Goal: Book appointment/travel/reservation

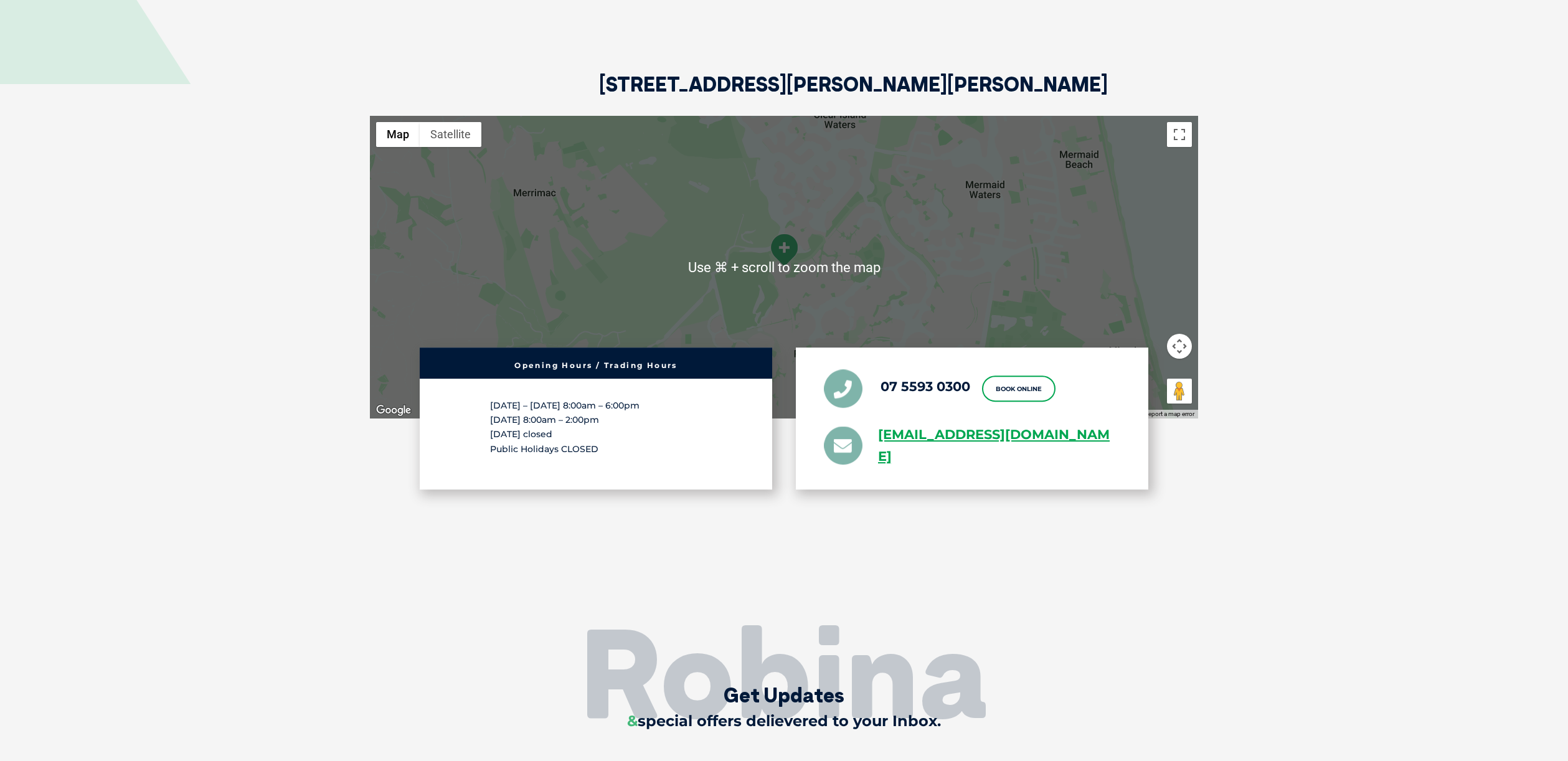
scroll to position [3005, 0]
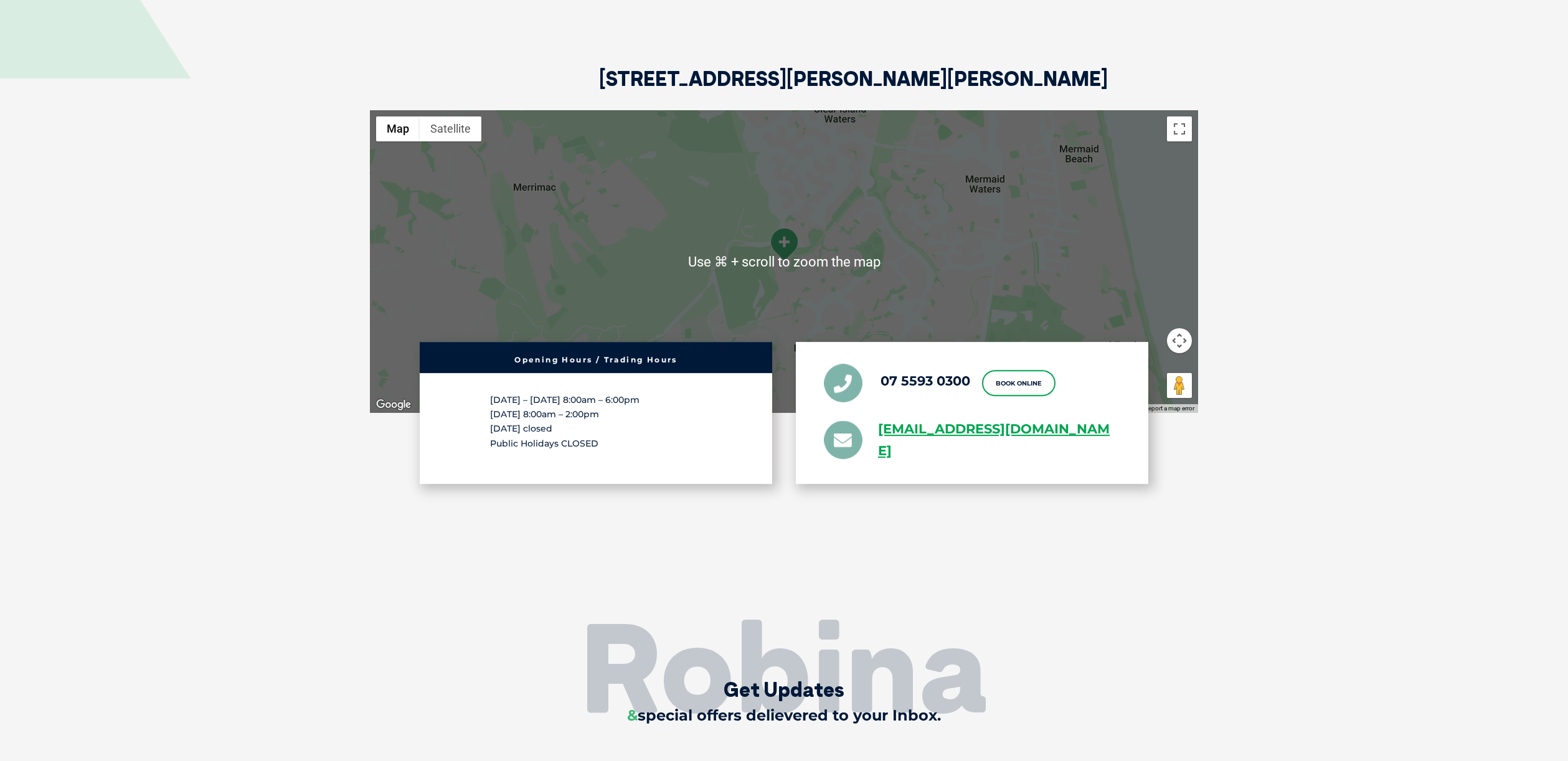
click at [815, 231] on div at bounding box center [784, 262] width 828 height 303
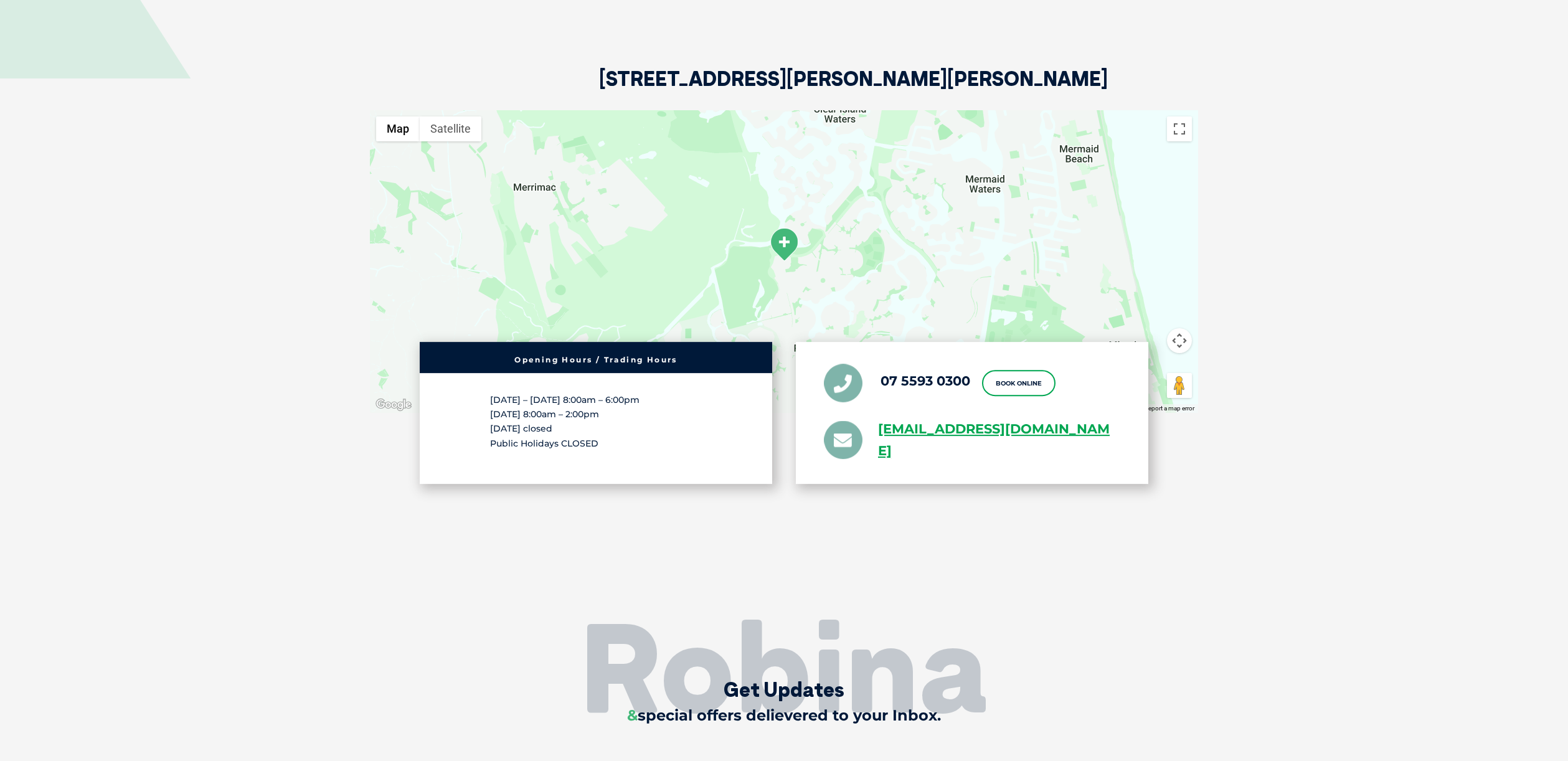
click at [403, 116] on button "Map" at bounding box center [398, 129] width 44 height 25
click at [402, 116] on button "Map" at bounding box center [398, 129] width 44 height 25
click at [396, 116] on button "Map" at bounding box center [398, 129] width 44 height 25
click at [602, 165] on div at bounding box center [784, 262] width 828 height 303
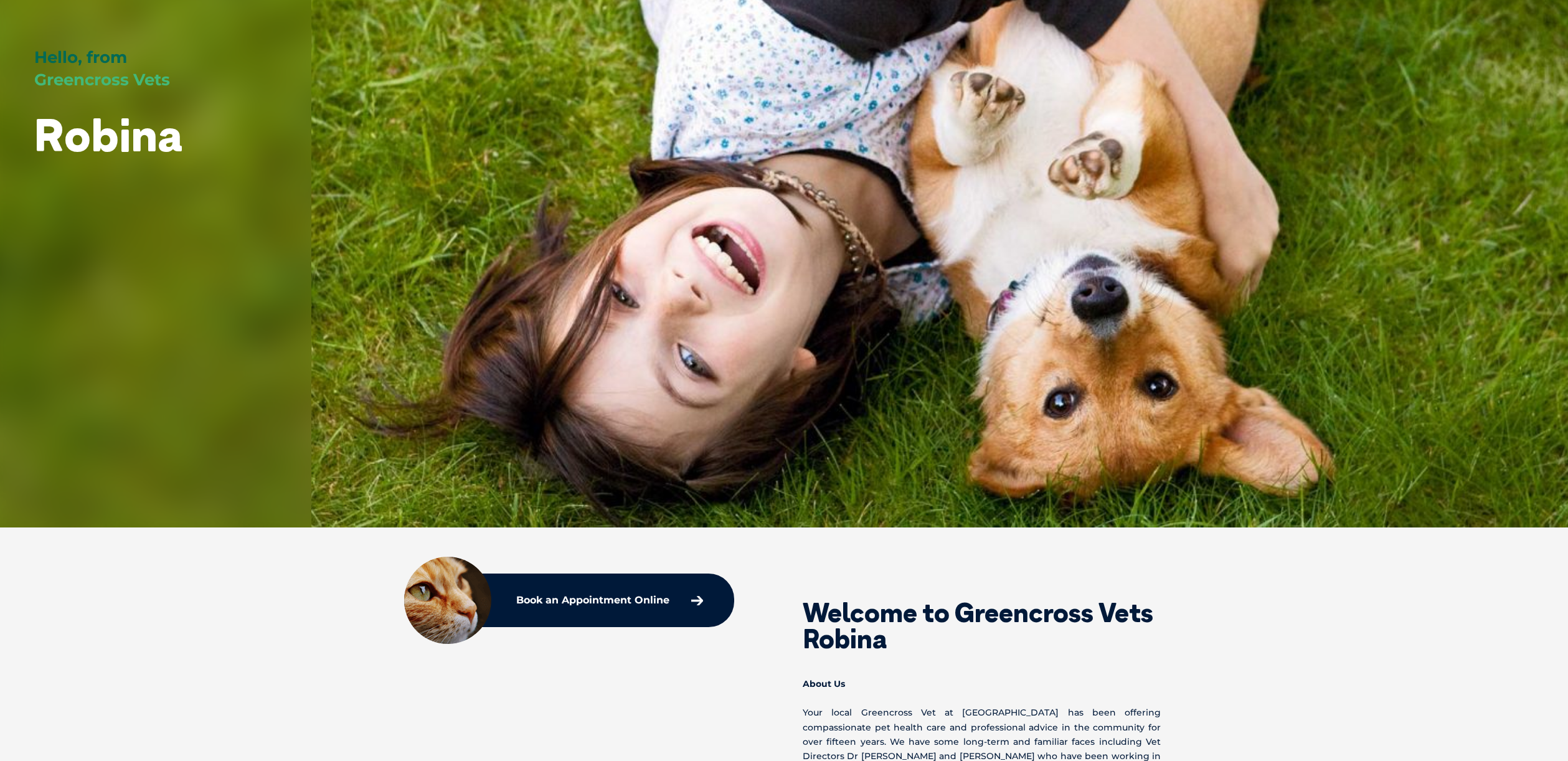
scroll to position [0, 0]
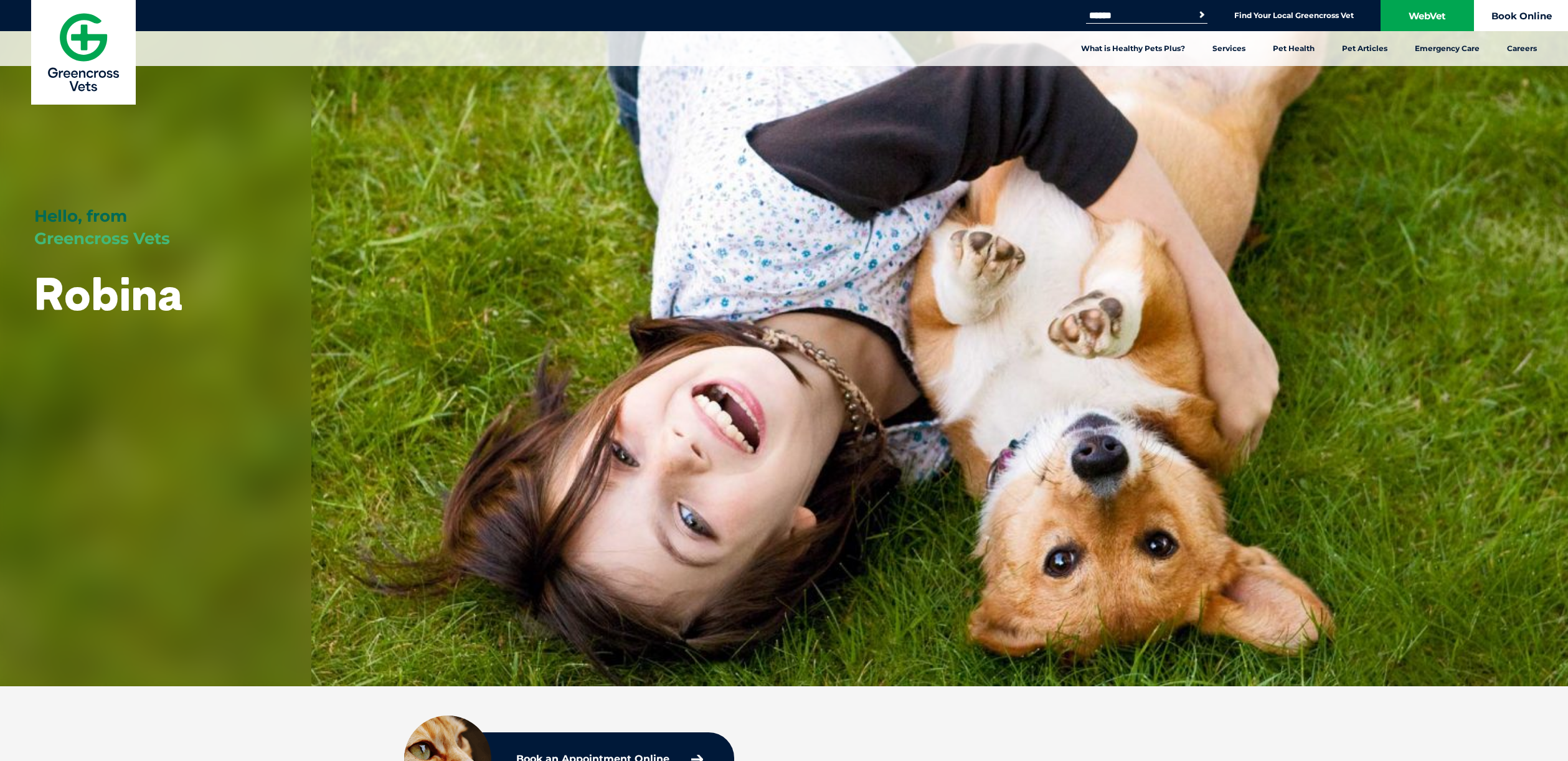
click at [1558, 15] on link "Book Online" at bounding box center [1521, 15] width 93 height 31
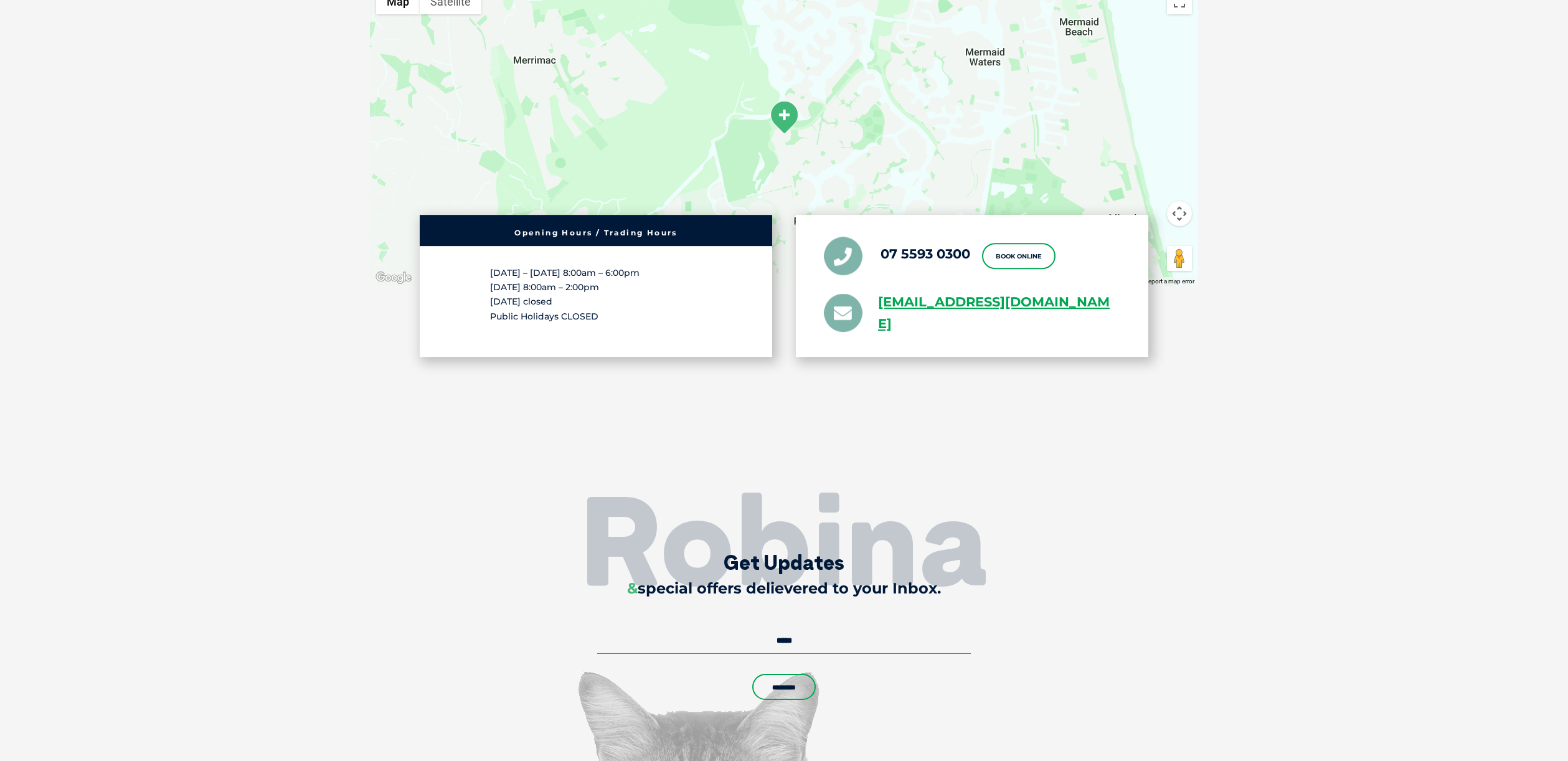
scroll to position [3131, 0]
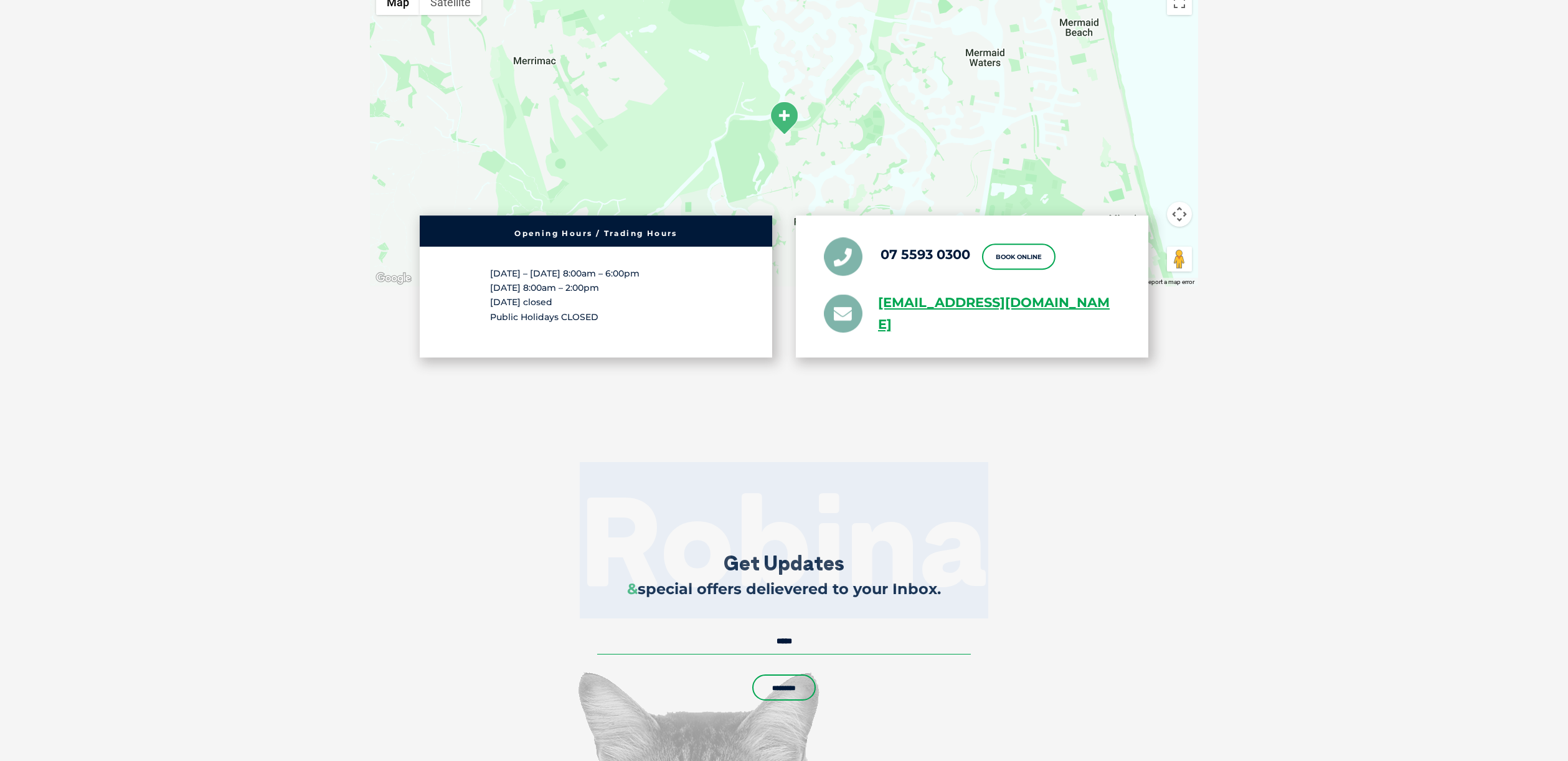
drag, startPoint x: 988, startPoint y: 559, endPoint x: 585, endPoint y: 502, distance: 407.0
click at [593, 502] on h2 "Robina" at bounding box center [784, 540] width 1568 height 125
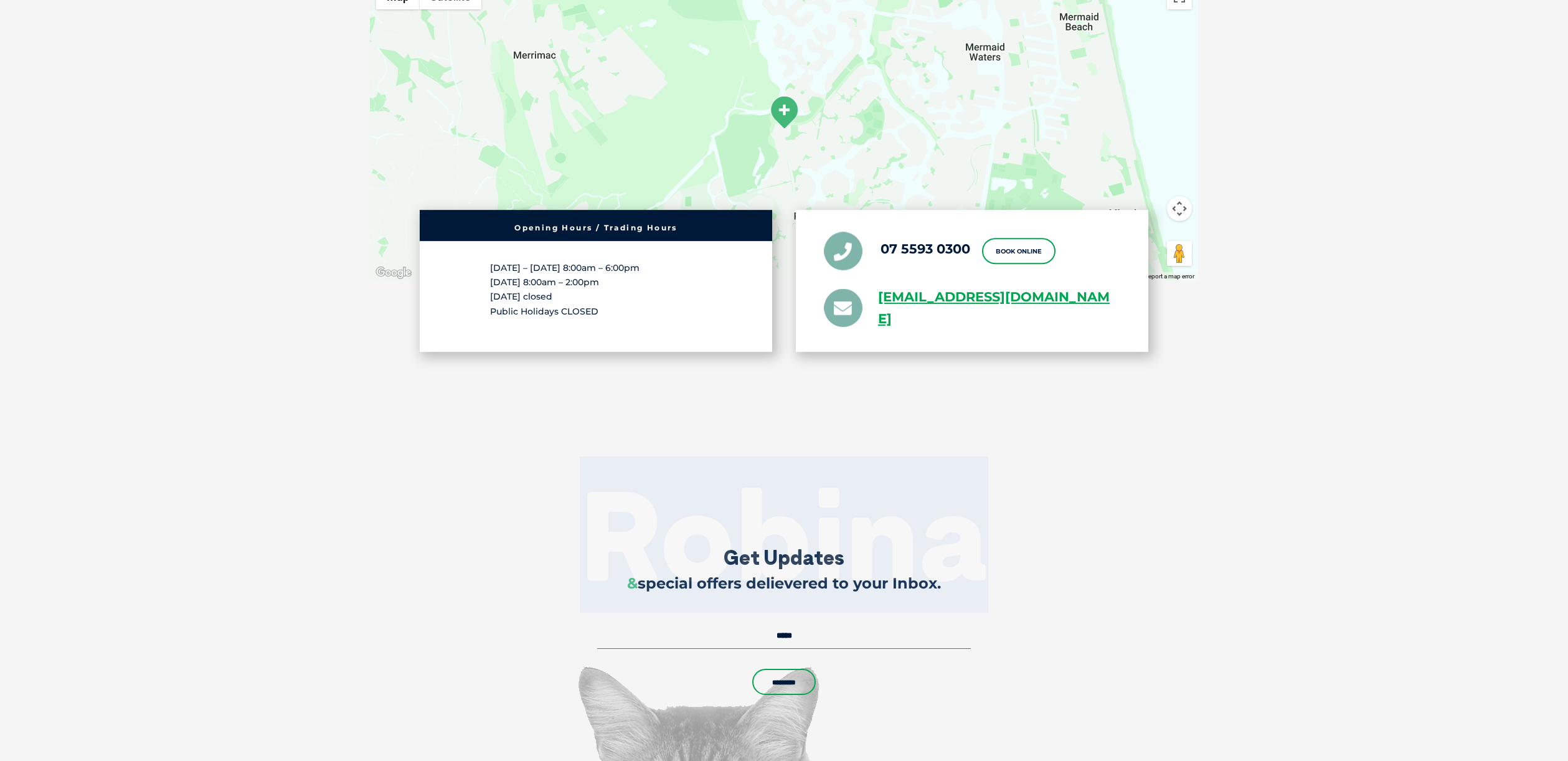
click at [546, 499] on h2 "Robina" at bounding box center [784, 535] width 1568 height 125
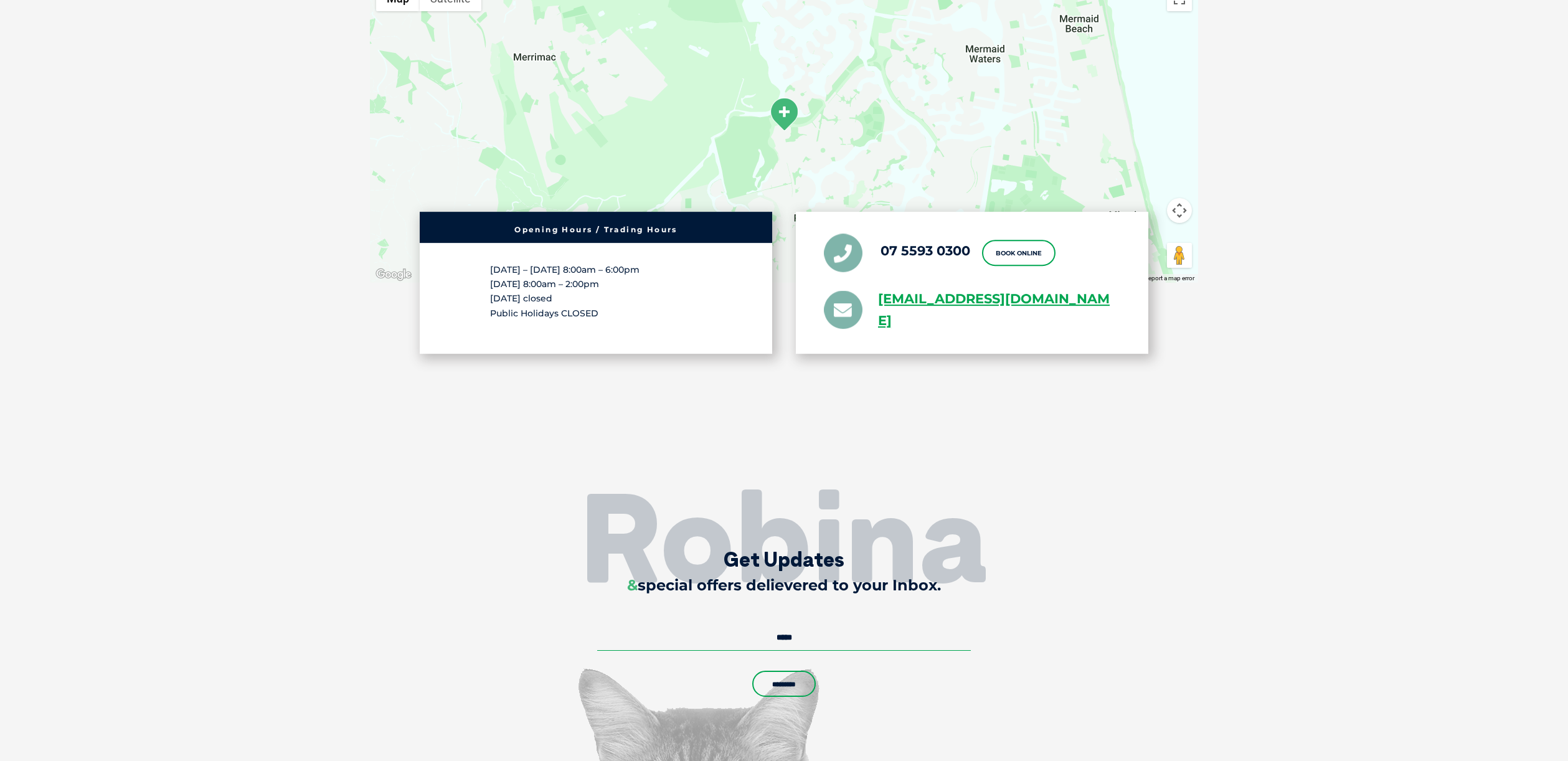
scroll to position [3135, 0]
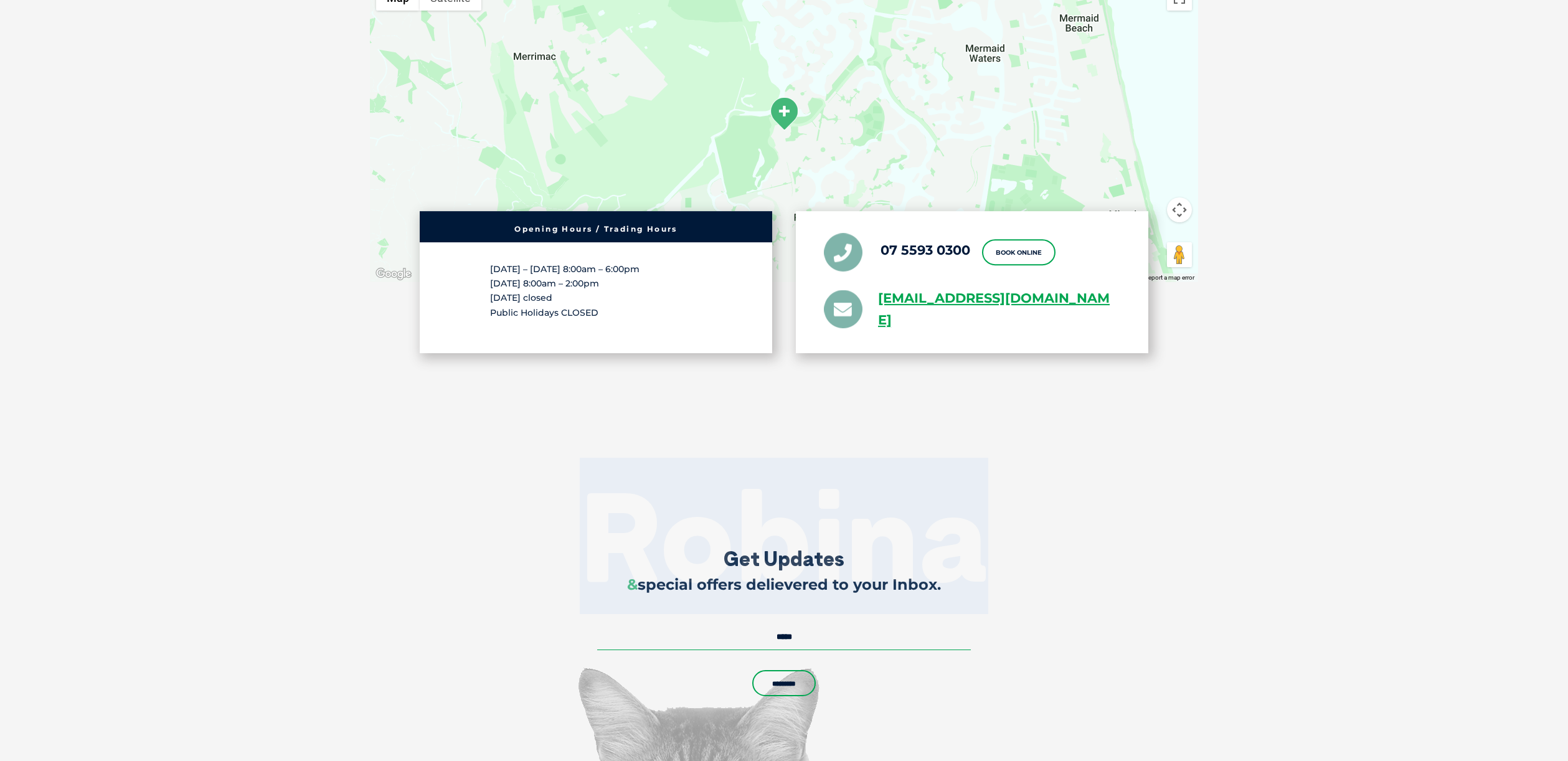
drag, startPoint x: 993, startPoint y: 567, endPoint x: 587, endPoint y: 523, distance: 408.4
click at [588, 523] on h2 "Robina" at bounding box center [784, 536] width 1568 height 125
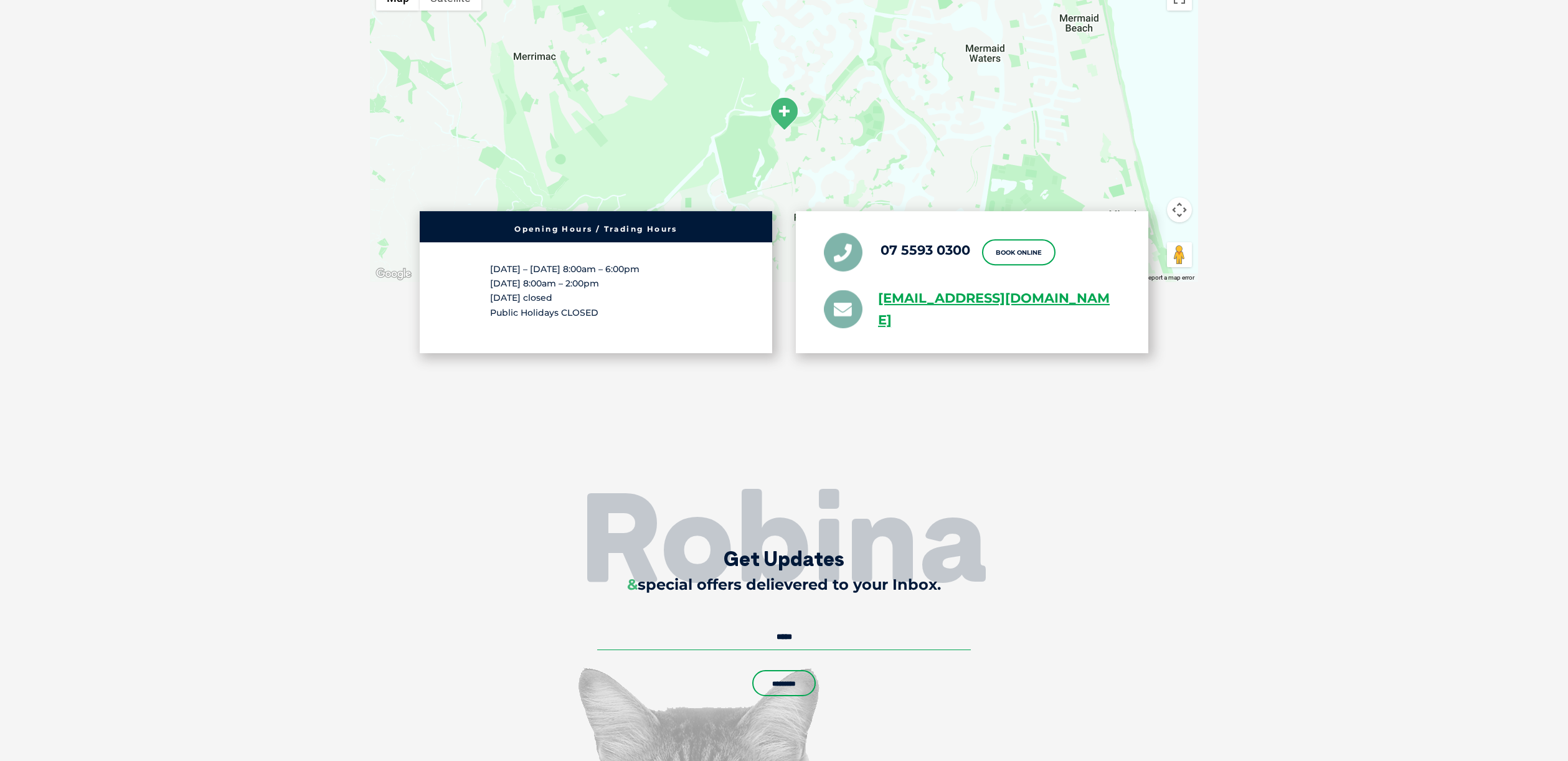
click at [1052, 550] on h2 "Robina" at bounding box center [784, 536] width 1568 height 125
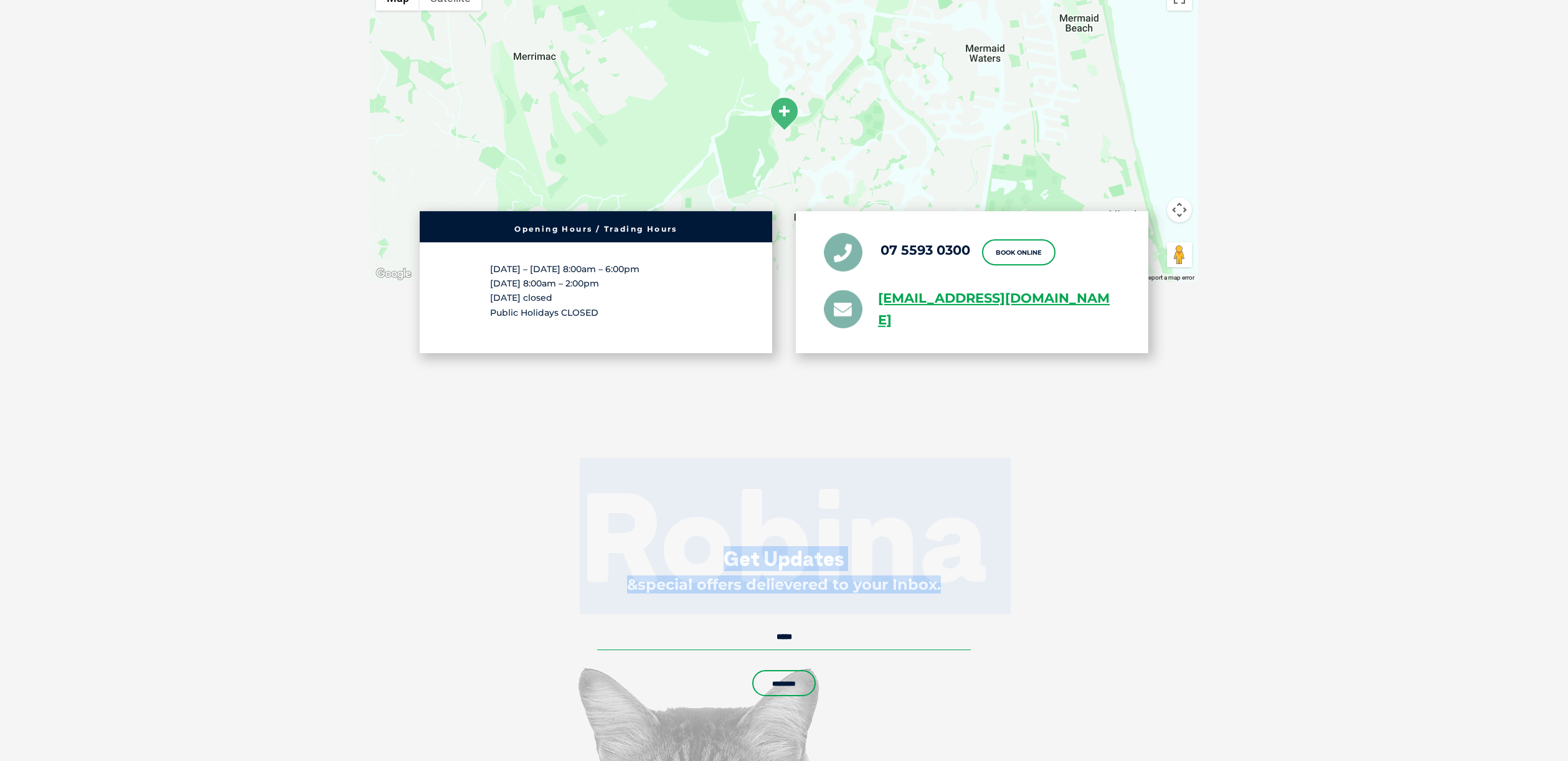
drag, startPoint x: 977, startPoint y: 571, endPoint x: 540, endPoint y: 540, distance: 438.1
click at [541, 549] on div "Robina Get Updates & special offers delievered to your Inbox. Email * Comments …" at bounding box center [784, 625] width 772 height 154
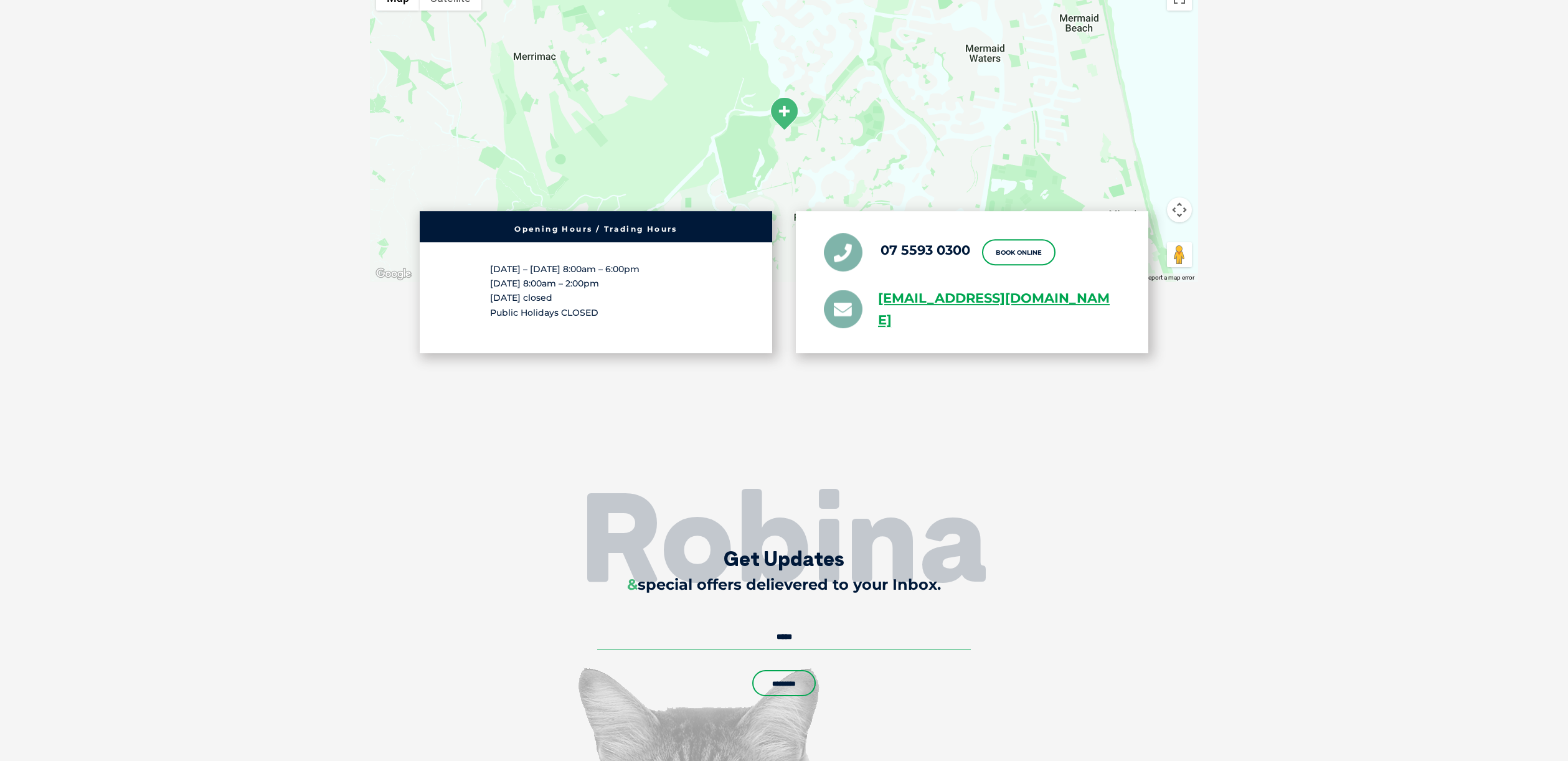
click at [1043, 493] on h2 "Robina" at bounding box center [784, 536] width 1568 height 125
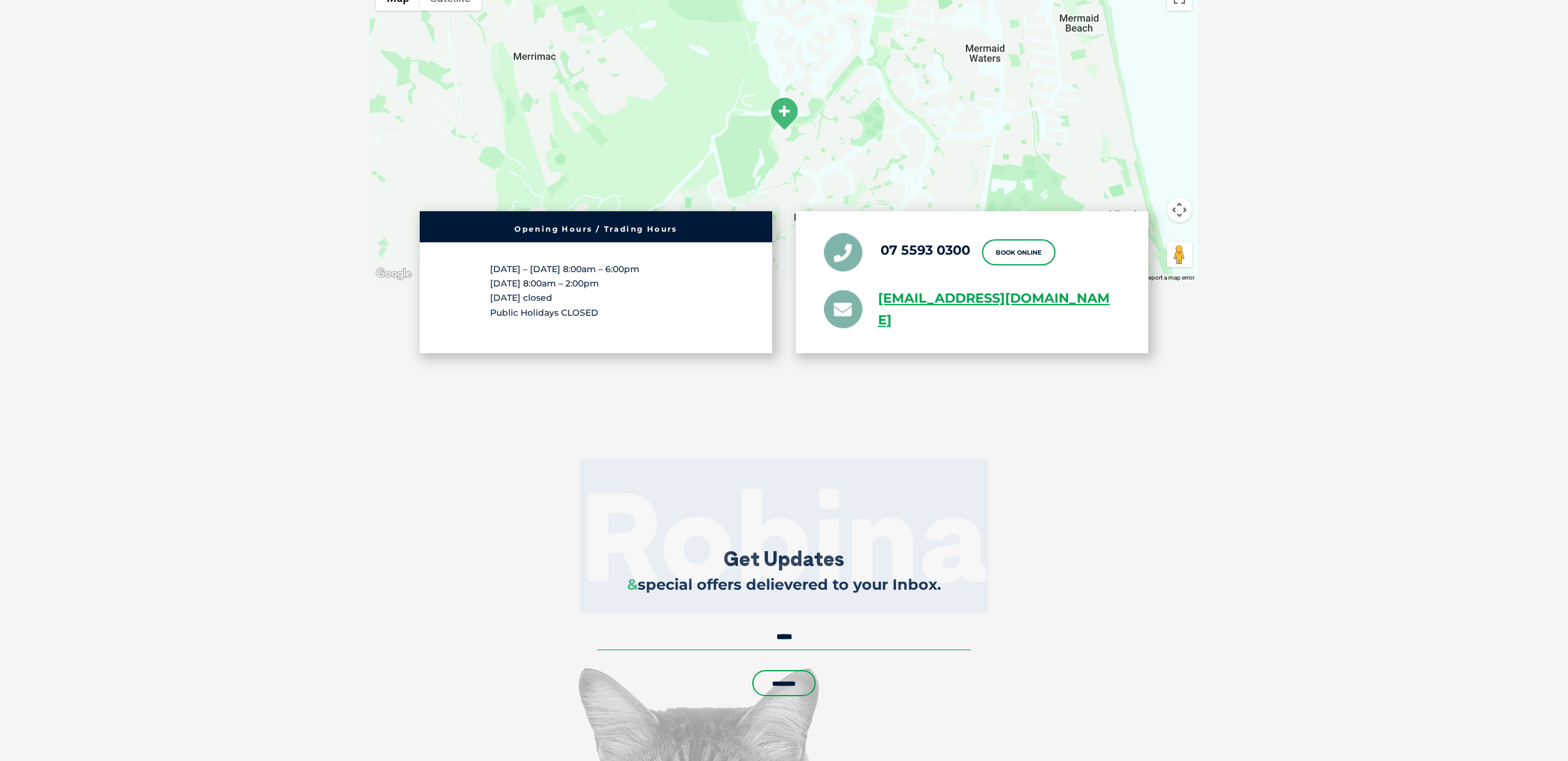
drag, startPoint x: 1027, startPoint y: 554, endPoint x: 557, endPoint y: 544, distance: 470.1
click at [557, 544] on h2 "Robina" at bounding box center [784, 536] width 1568 height 125
click at [1059, 552] on h2 "Robina" at bounding box center [784, 536] width 1568 height 125
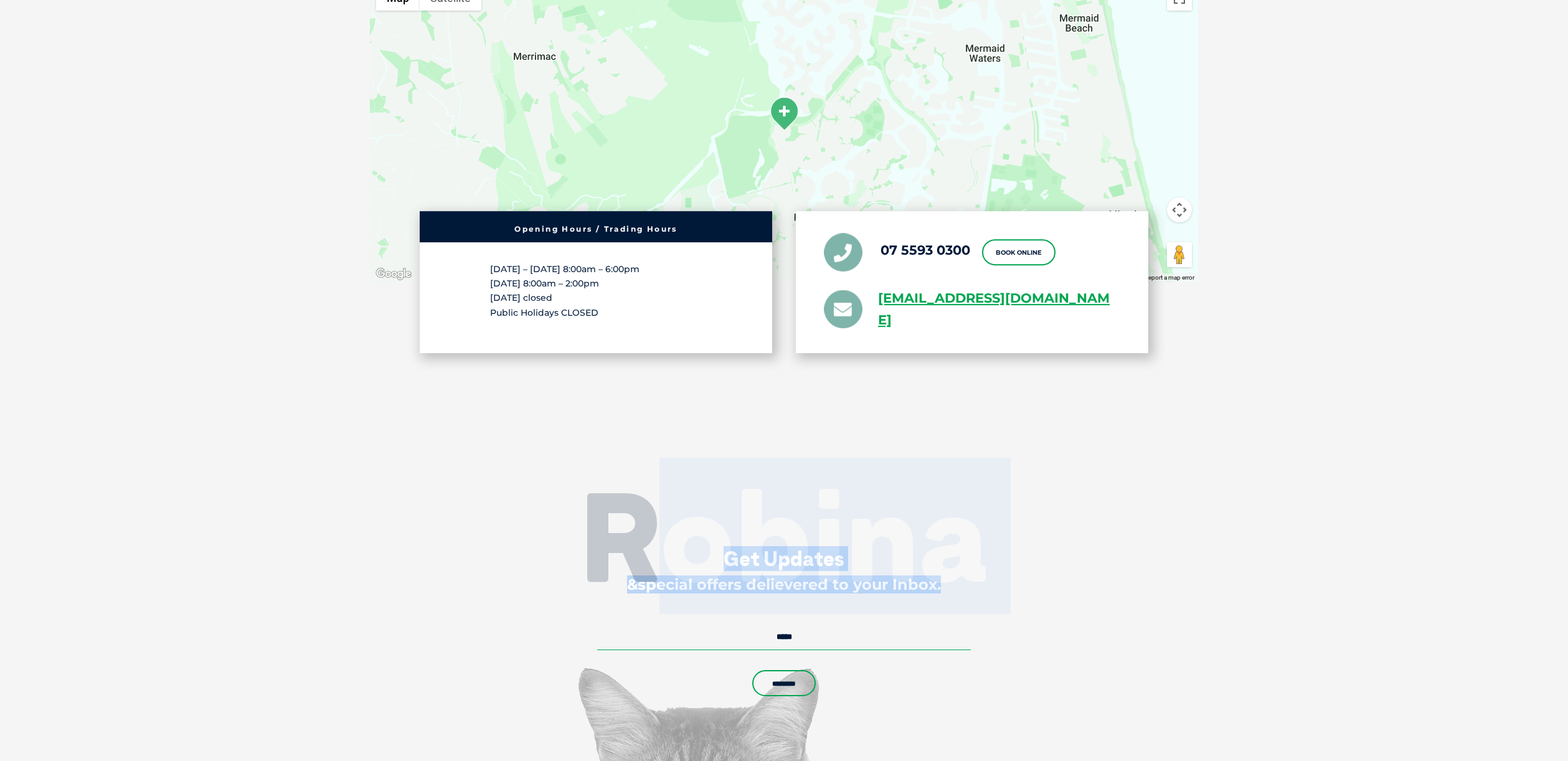
drag, startPoint x: 1025, startPoint y: 571, endPoint x: 665, endPoint y: 553, distance: 360.4
click at [665, 553] on div "Robina Get Updates & special offers delievered to your Inbox. Email * Comments …" at bounding box center [784, 625] width 772 height 154
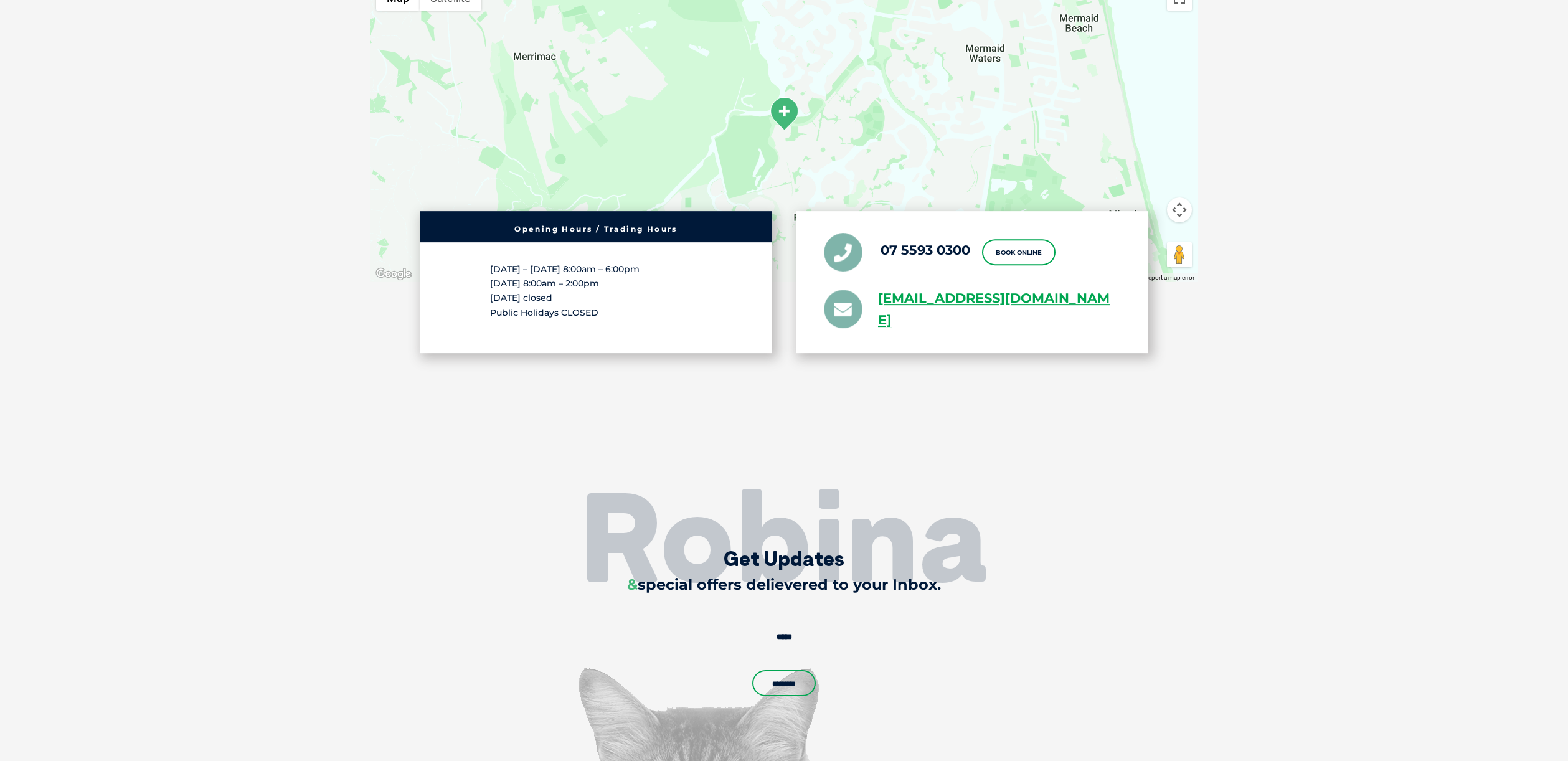
click at [1082, 511] on h2 "Robina" at bounding box center [784, 536] width 1568 height 125
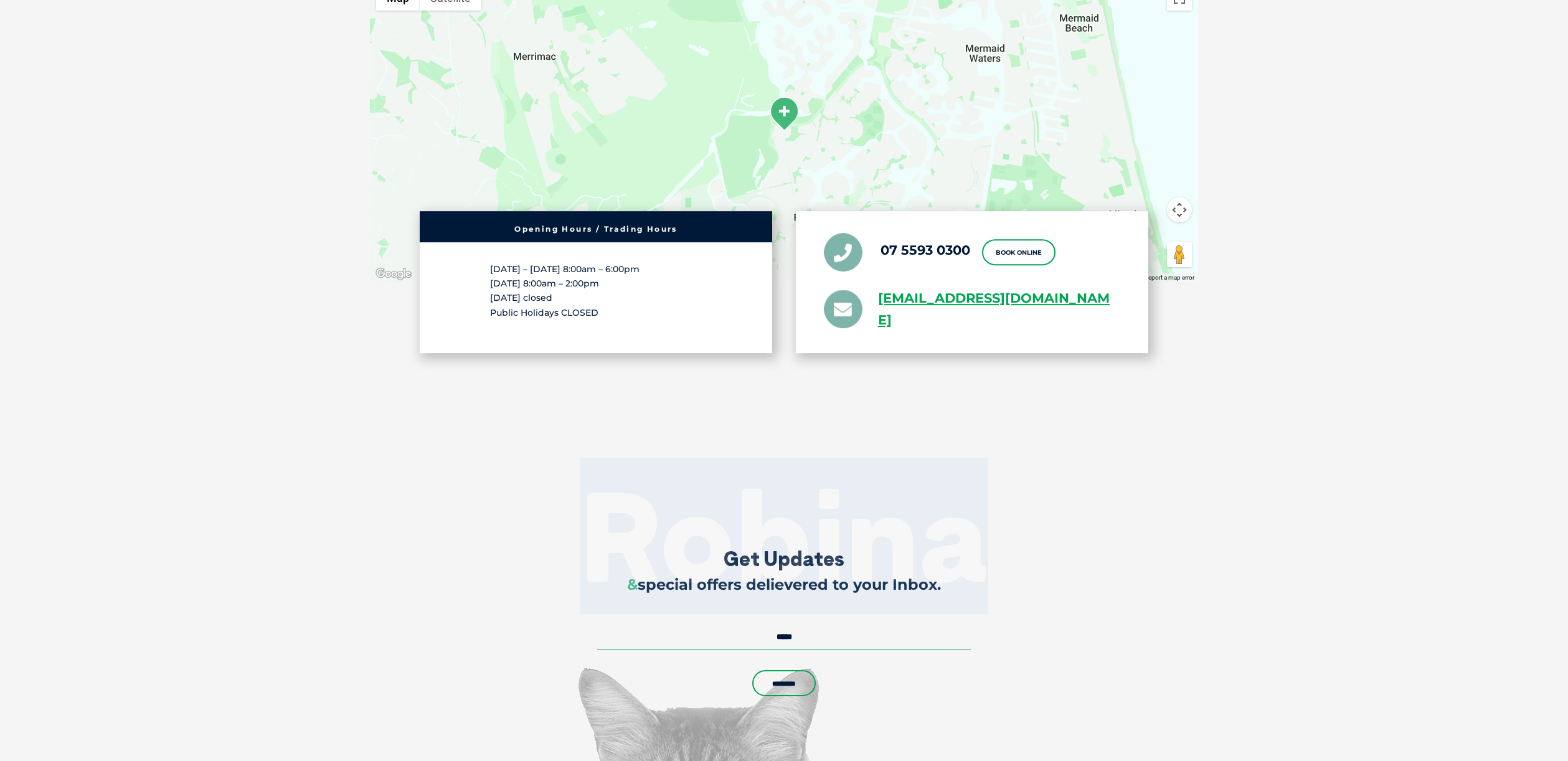
drag, startPoint x: 1040, startPoint y: 557, endPoint x: 528, endPoint y: 565, distance: 512.1
click at [535, 567] on h2 "Robina" at bounding box center [784, 536] width 1568 height 125
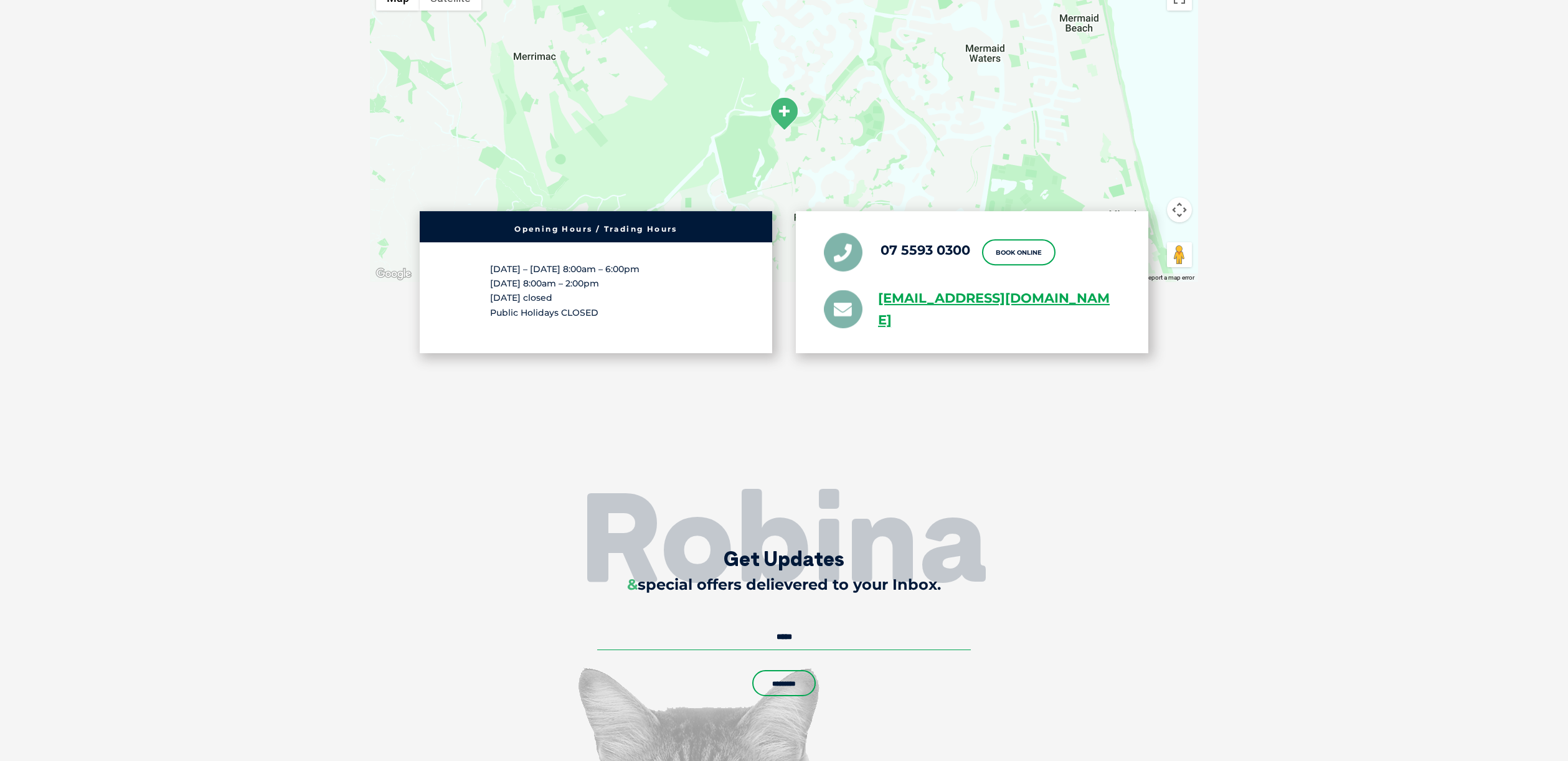
click at [522, 564] on h2 "Robina" at bounding box center [784, 536] width 1568 height 125
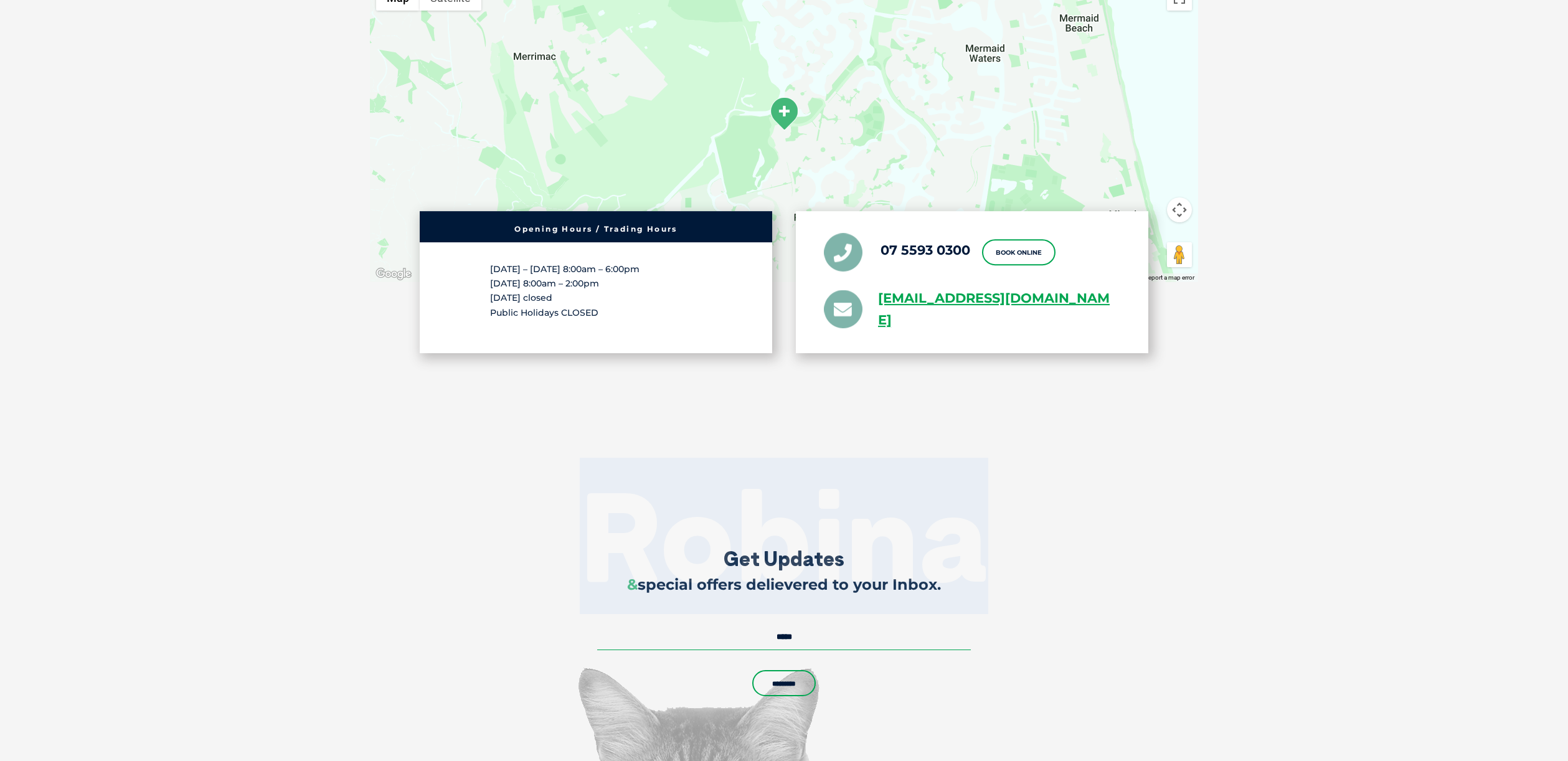
drag, startPoint x: 527, startPoint y: 553, endPoint x: 1015, endPoint y: 557, distance: 488.0
click at [1015, 557] on h2 "Robina" at bounding box center [784, 536] width 1568 height 125
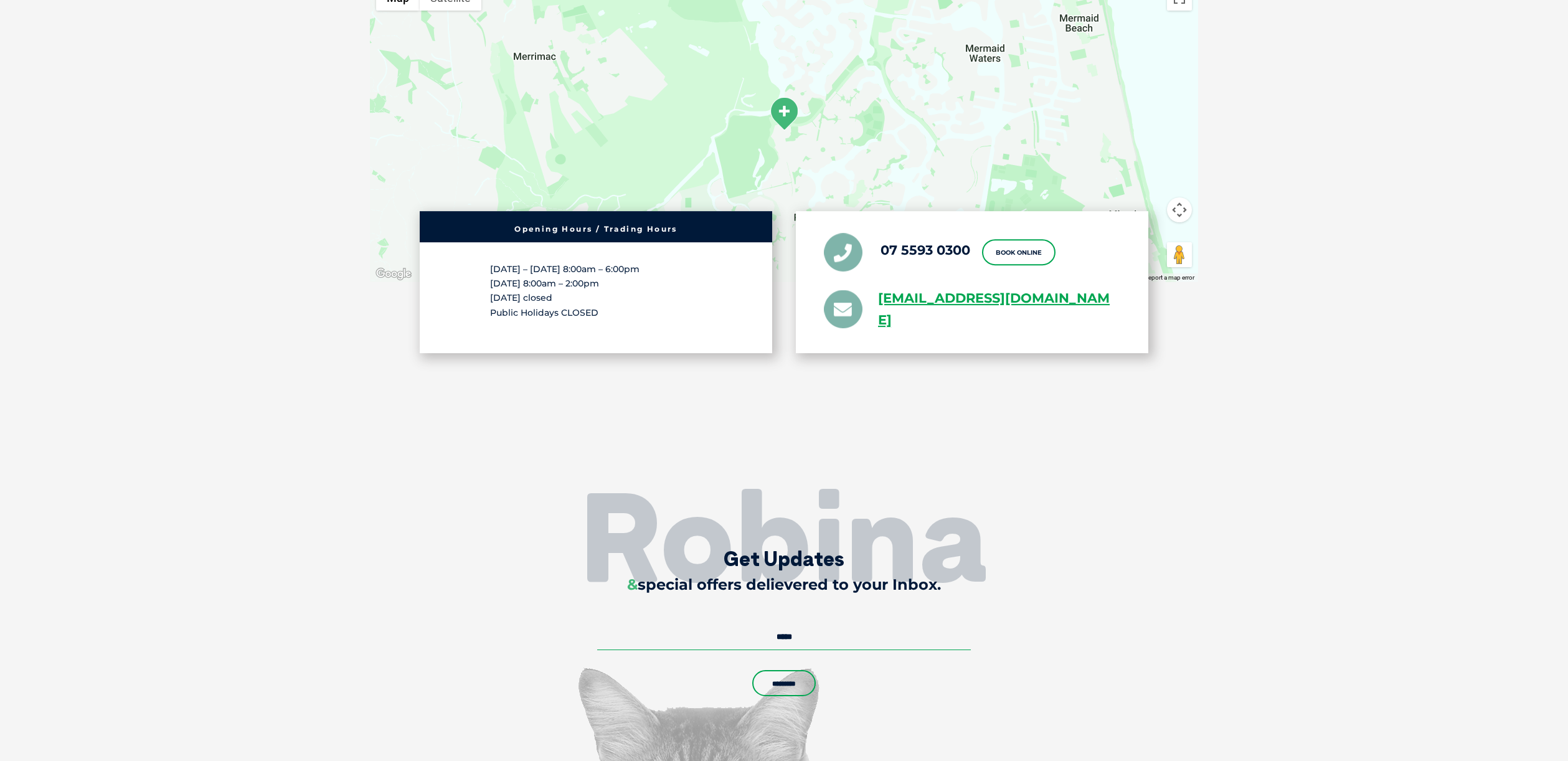
click at [1015, 558] on h2 "Robina" at bounding box center [784, 536] width 1568 height 125
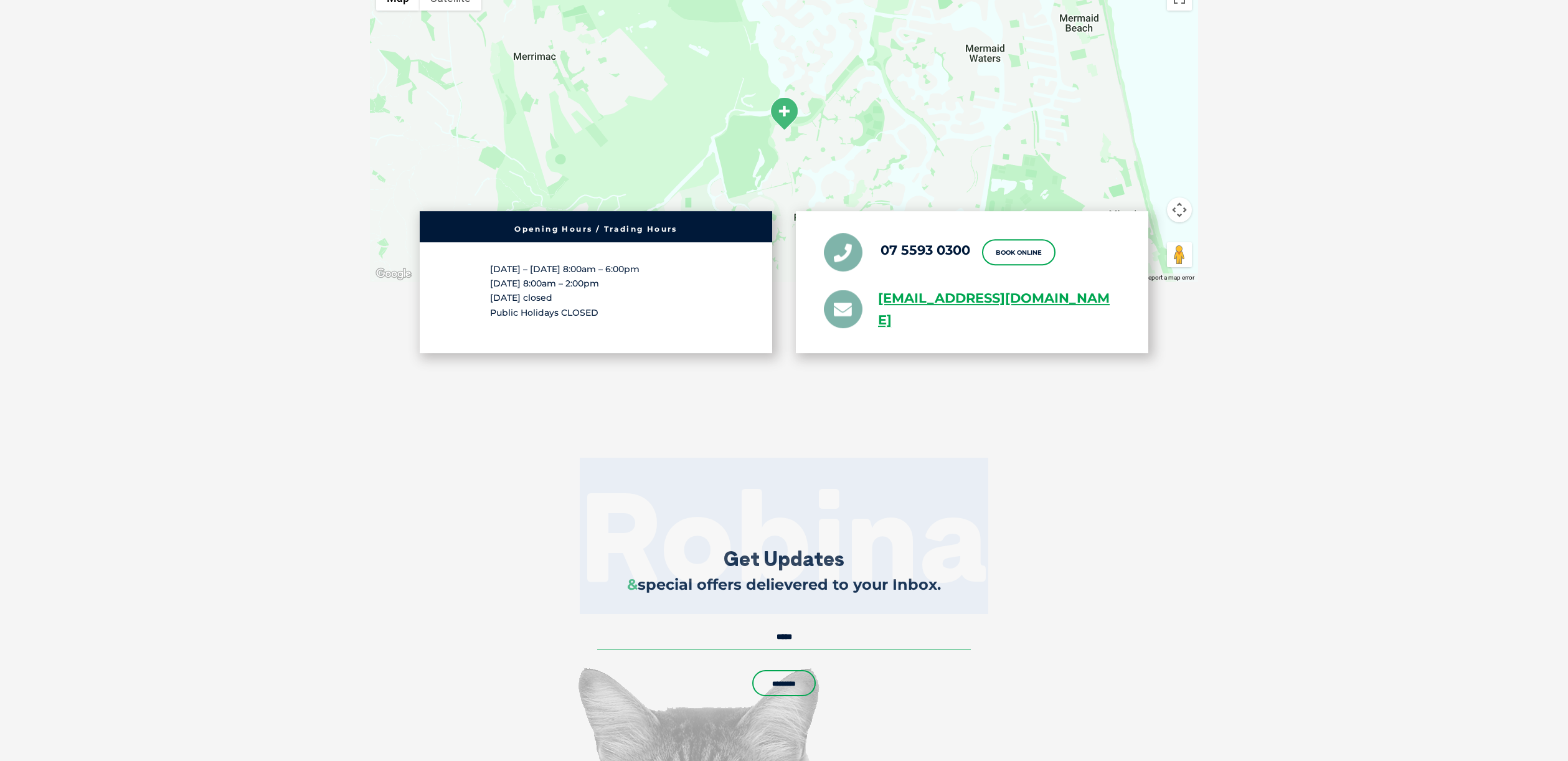
drag, startPoint x: 1024, startPoint y: 553, endPoint x: 571, endPoint y: 562, distance: 453.1
click at [573, 562] on h2 "Robina" at bounding box center [784, 536] width 1568 height 125
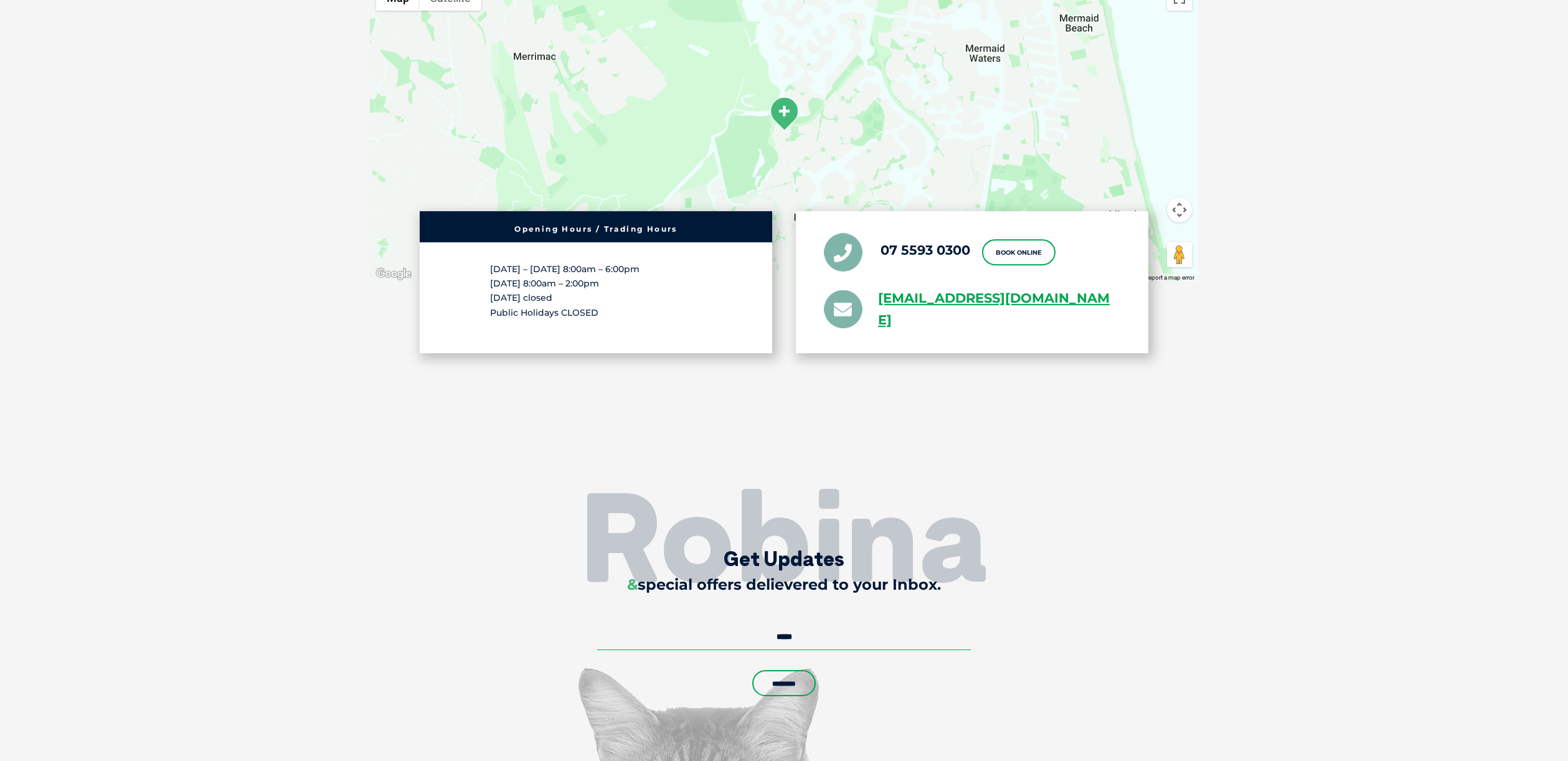
click at [562, 560] on h2 "Robina" at bounding box center [784, 536] width 1568 height 125
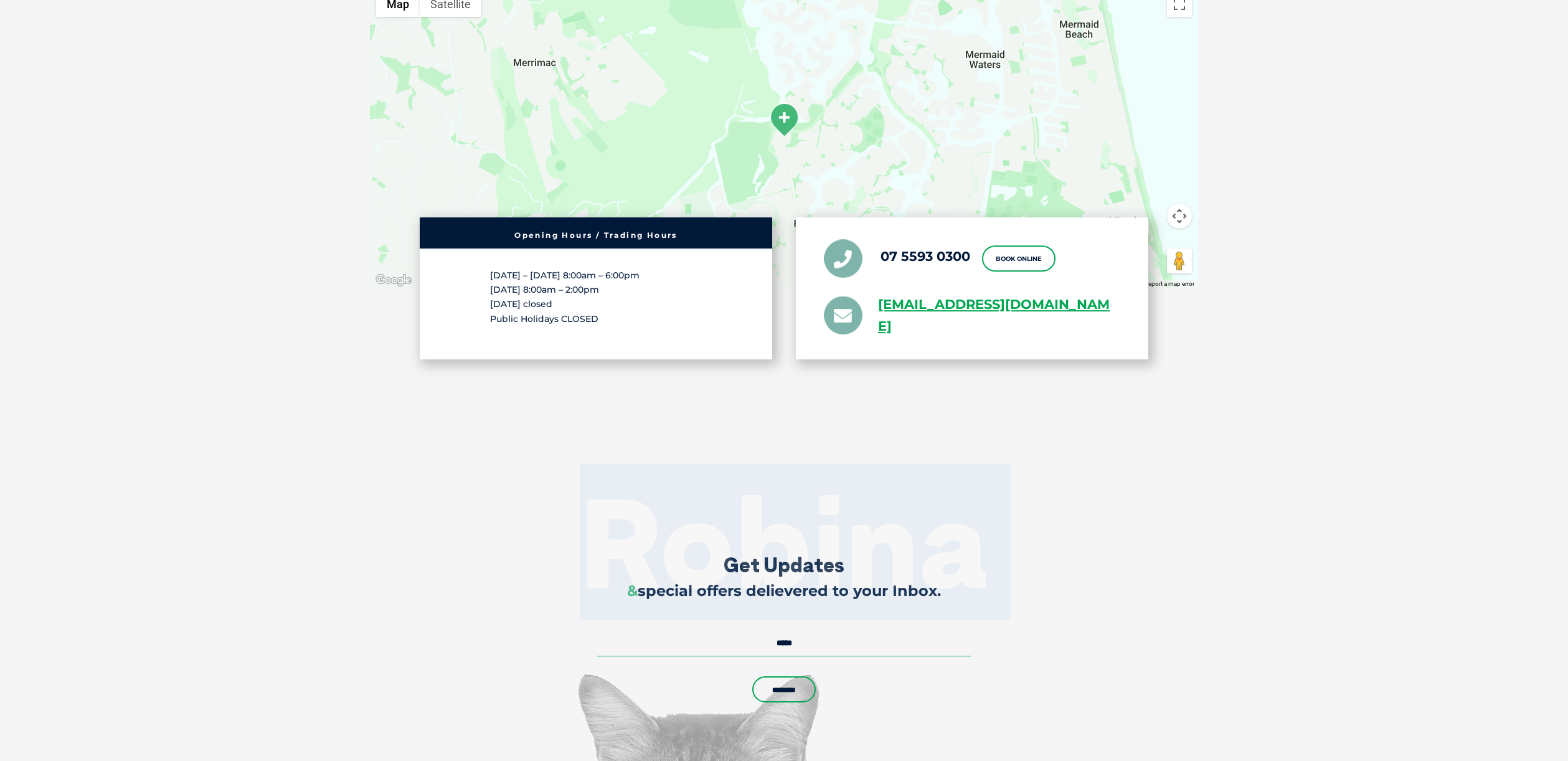
drag, startPoint x: 562, startPoint y: 560, endPoint x: 1021, endPoint y: 565, distance: 459.0
click at [1021, 565] on h2 "Robina" at bounding box center [784, 542] width 1568 height 125
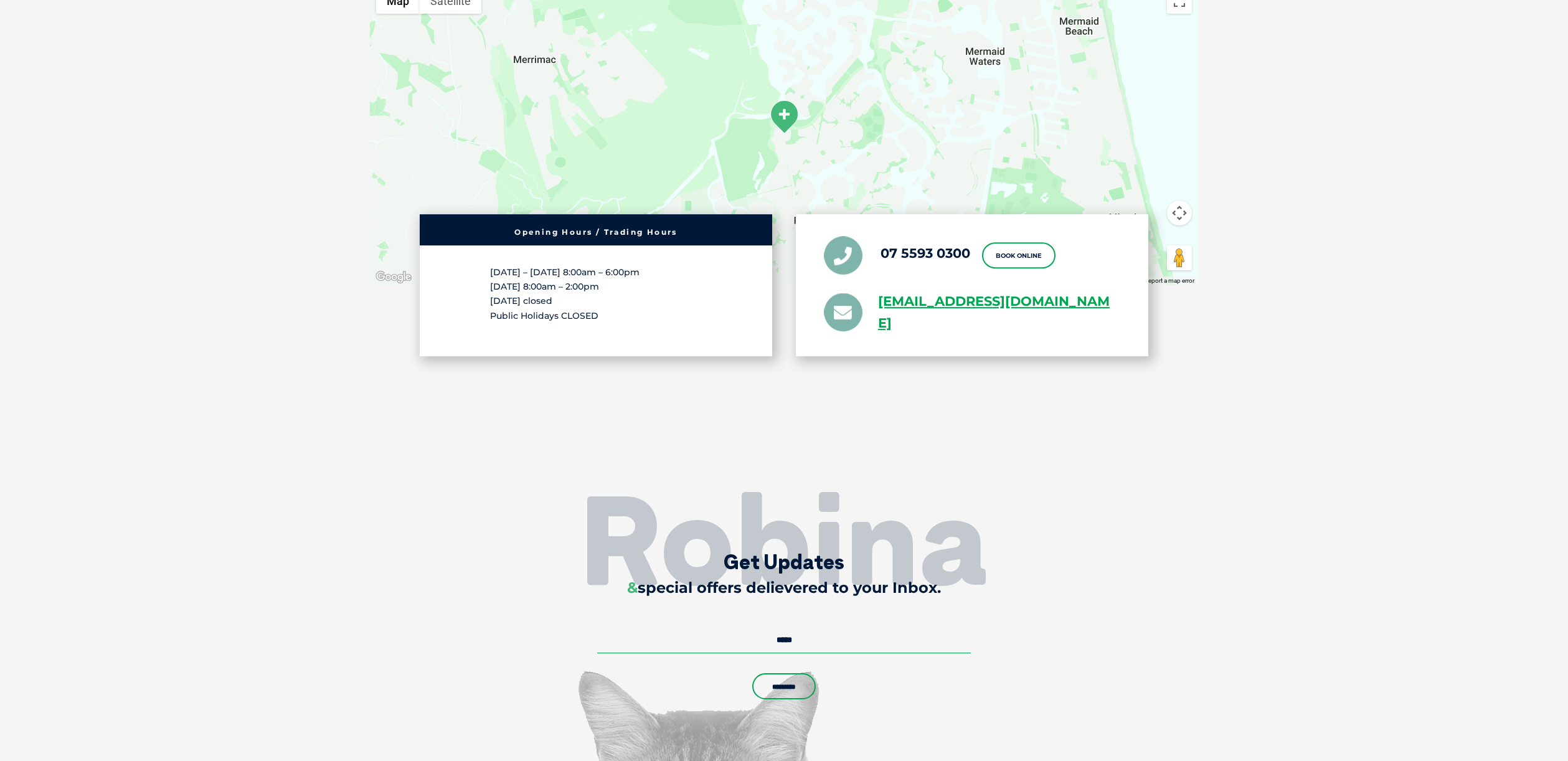
click at [1021, 565] on h2 "Robina" at bounding box center [784, 540] width 1568 height 125
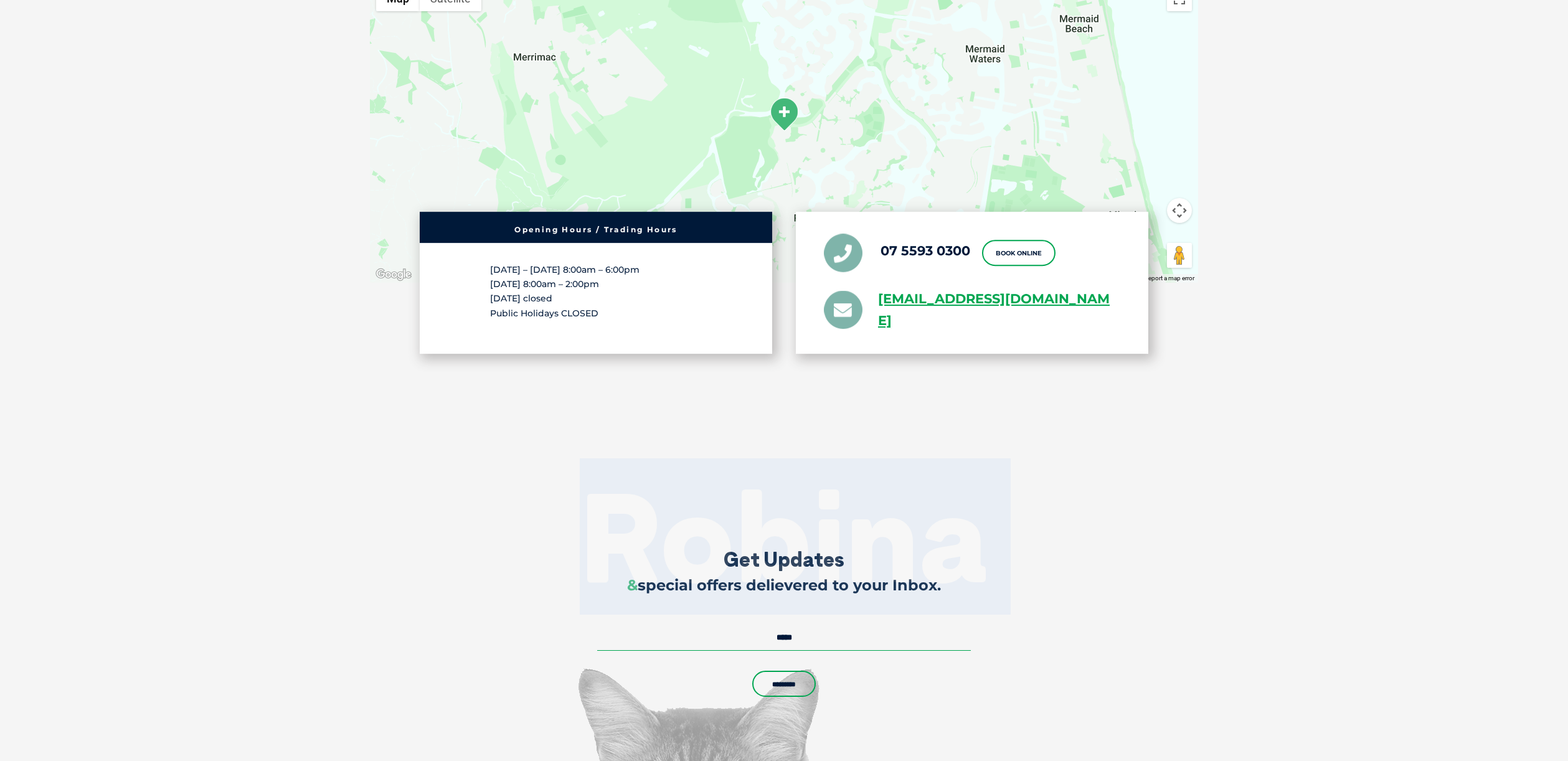
drag, startPoint x: 1001, startPoint y: 567, endPoint x: 555, endPoint y: 553, distance: 446.2
click at [555, 553] on h2 "Robina" at bounding box center [784, 537] width 1568 height 125
click at [559, 545] on h2 "Robina" at bounding box center [784, 536] width 1568 height 125
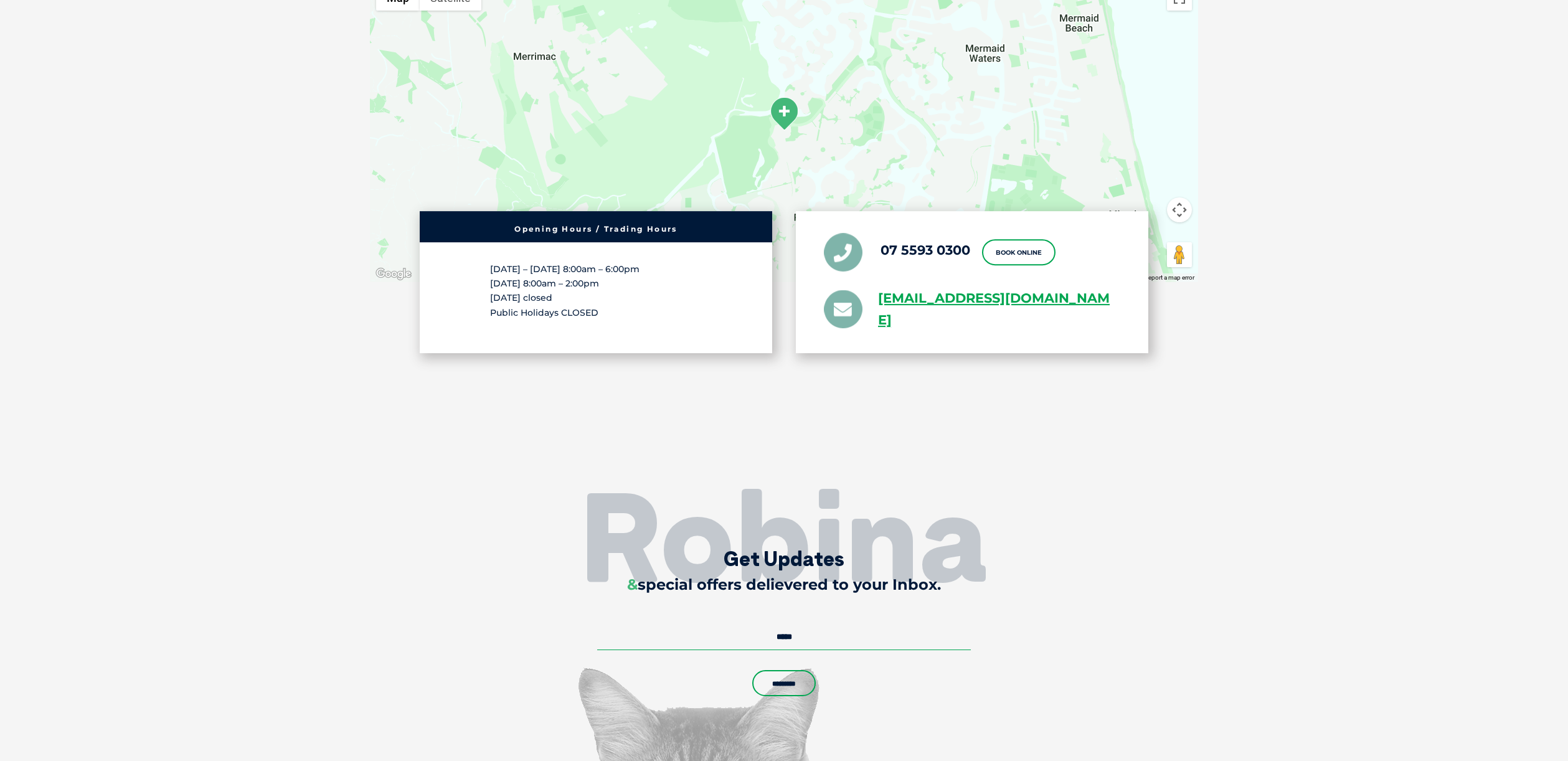
click at [1044, 474] on h2 "Robina" at bounding box center [784, 536] width 1568 height 125
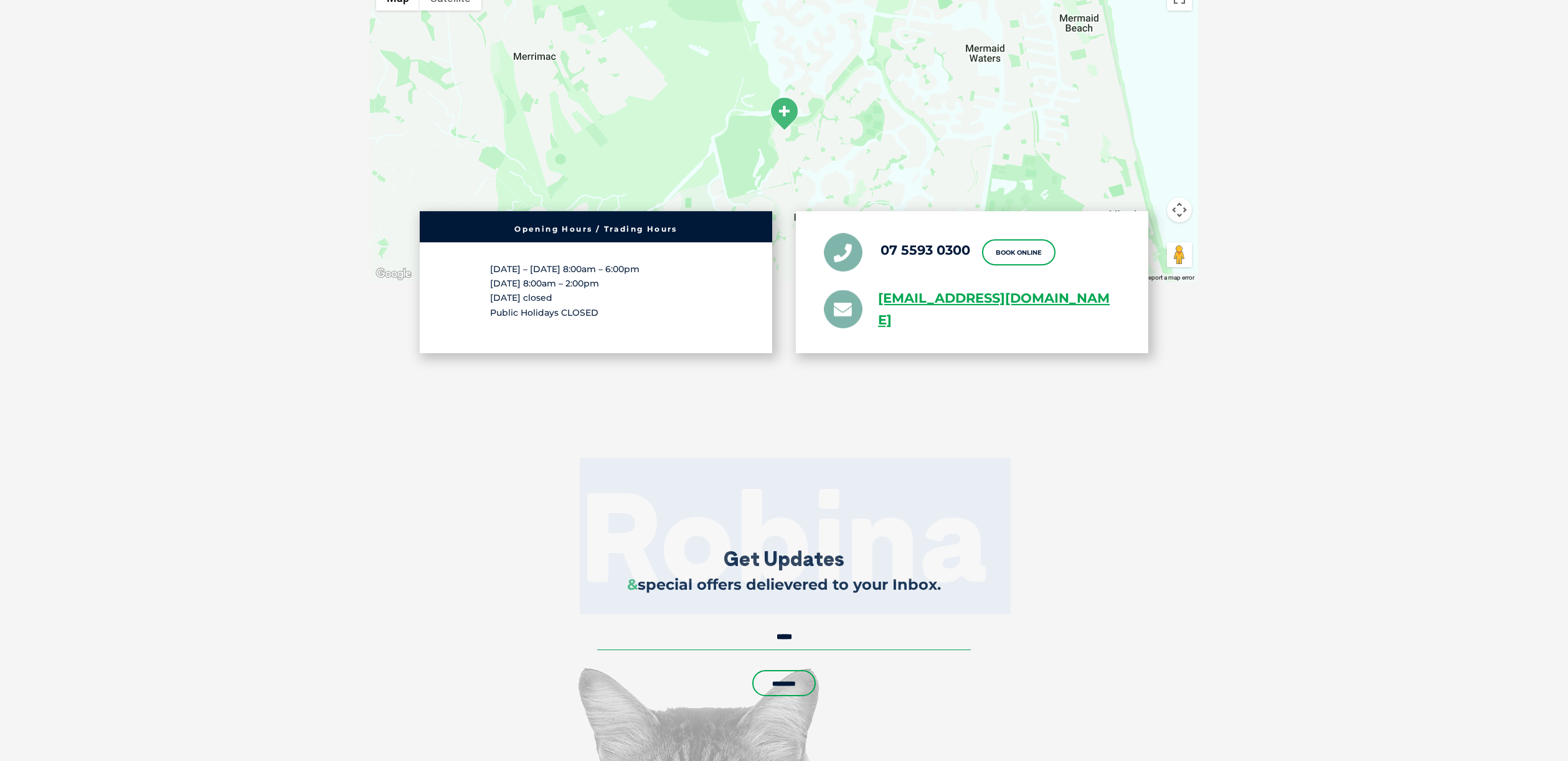
drag, startPoint x: 1036, startPoint y: 536, endPoint x: 503, endPoint y: 551, distance: 533.2
click at [504, 552] on h2 "Robina" at bounding box center [784, 536] width 1568 height 125
click at [504, 549] on h2 "Robina" at bounding box center [784, 536] width 1568 height 125
drag, startPoint x: 508, startPoint y: 547, endPoint x: 1041, endPoint y: 576, distance: 533.8
click at [1041, 576] on div "Robina Get Updates & special offers delievered to your Inbox. Email * Comments …" at bounding box center [784, 625] width 772 height 154
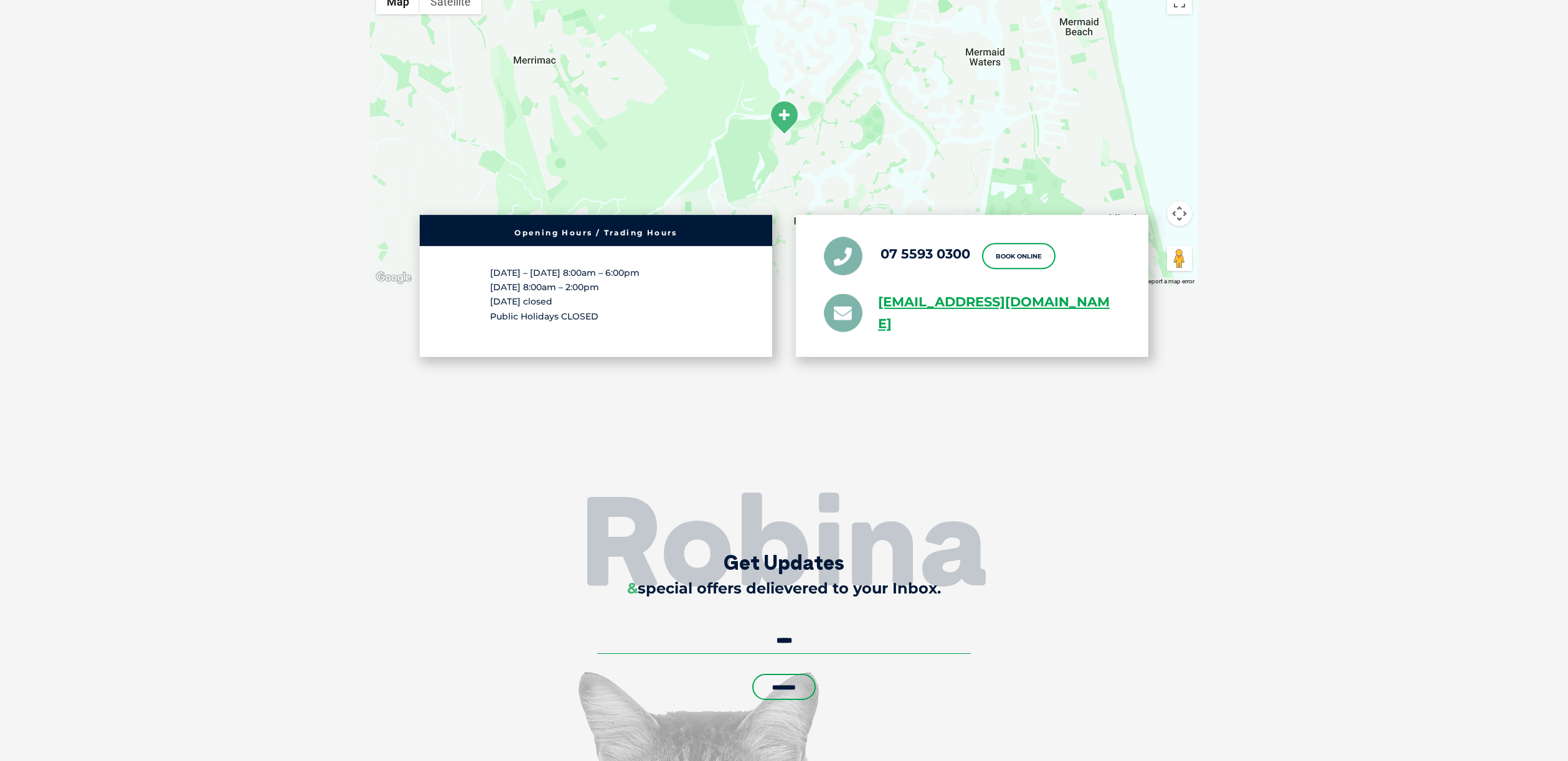
click at [1041, 576] on div "Robina Get Updates & special offers delievered to your Inbox. Email * Comments …" at bounding box center [784, 630] width 772 height 154
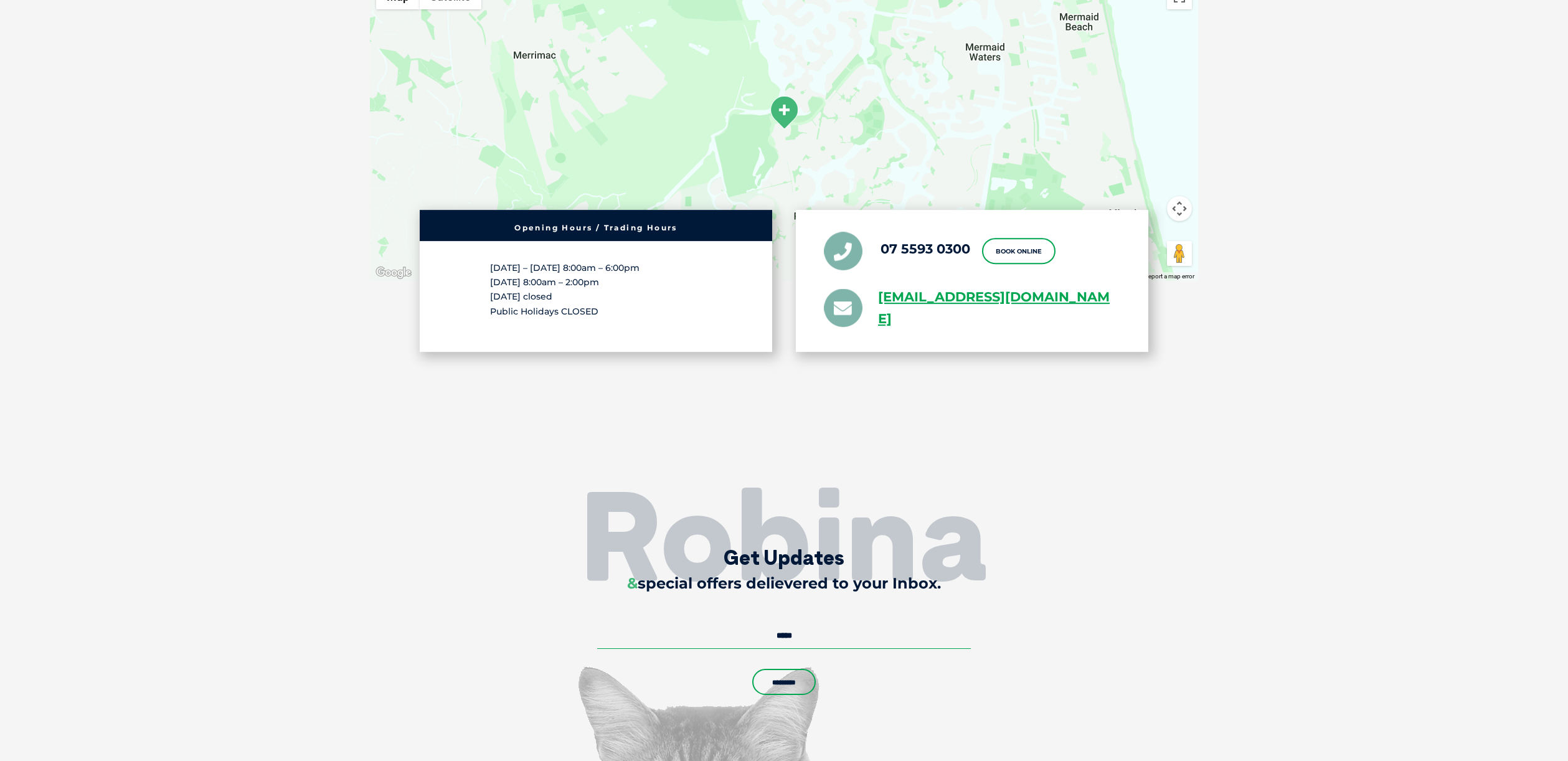
scroll to position [3137, 0]
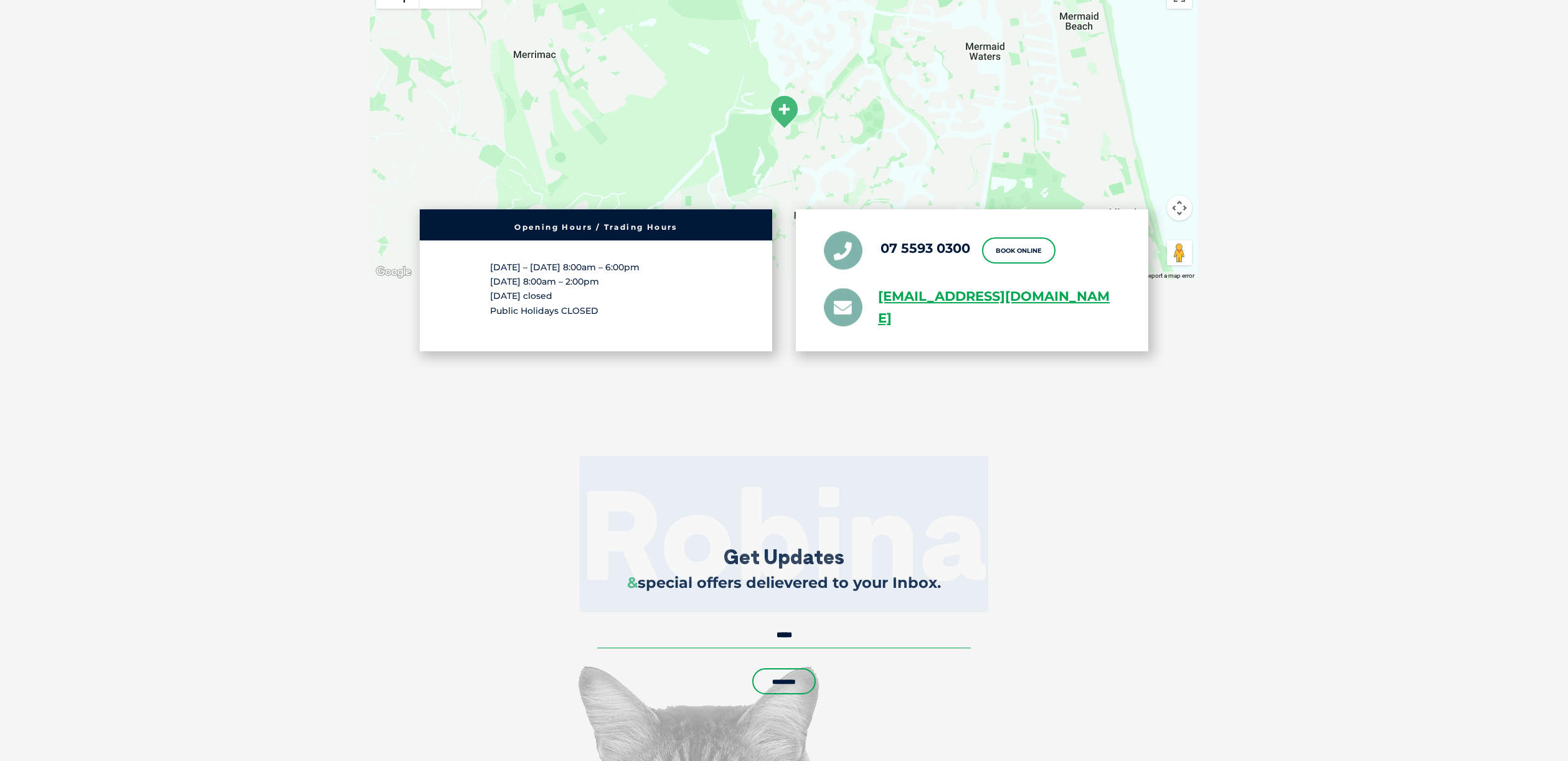
drag, startPoint x: 1049, startPoint y: 567, endPoint x: 553, endPoint y: 556, distance: 496.1
click at [553, 556] on h2 "Robina" at bounding box center [784, 534] width 1568 height 125
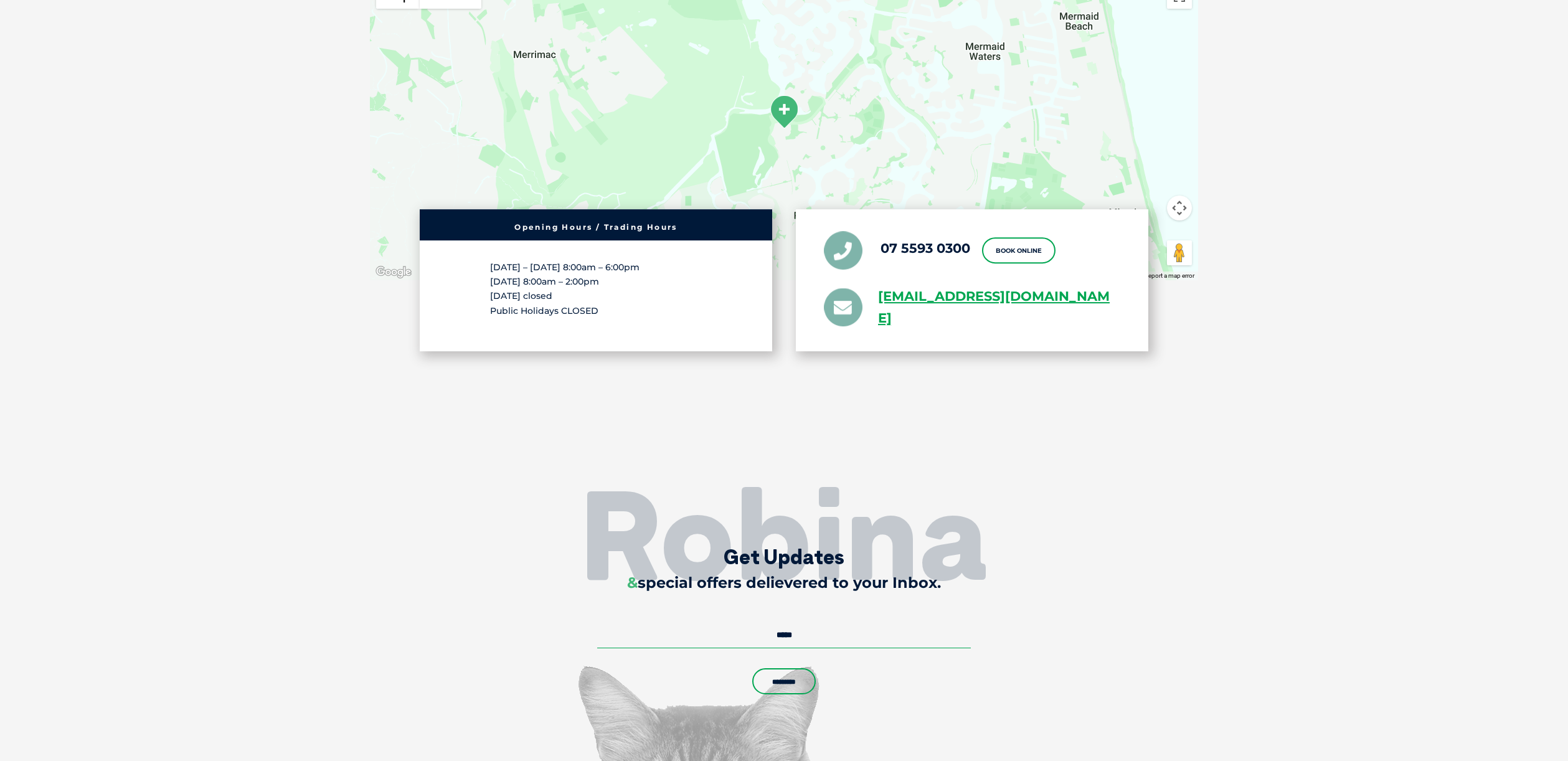
click at [553, 556] on h2 "Robina" at bounding box center [784, 534] width 1568 height 125
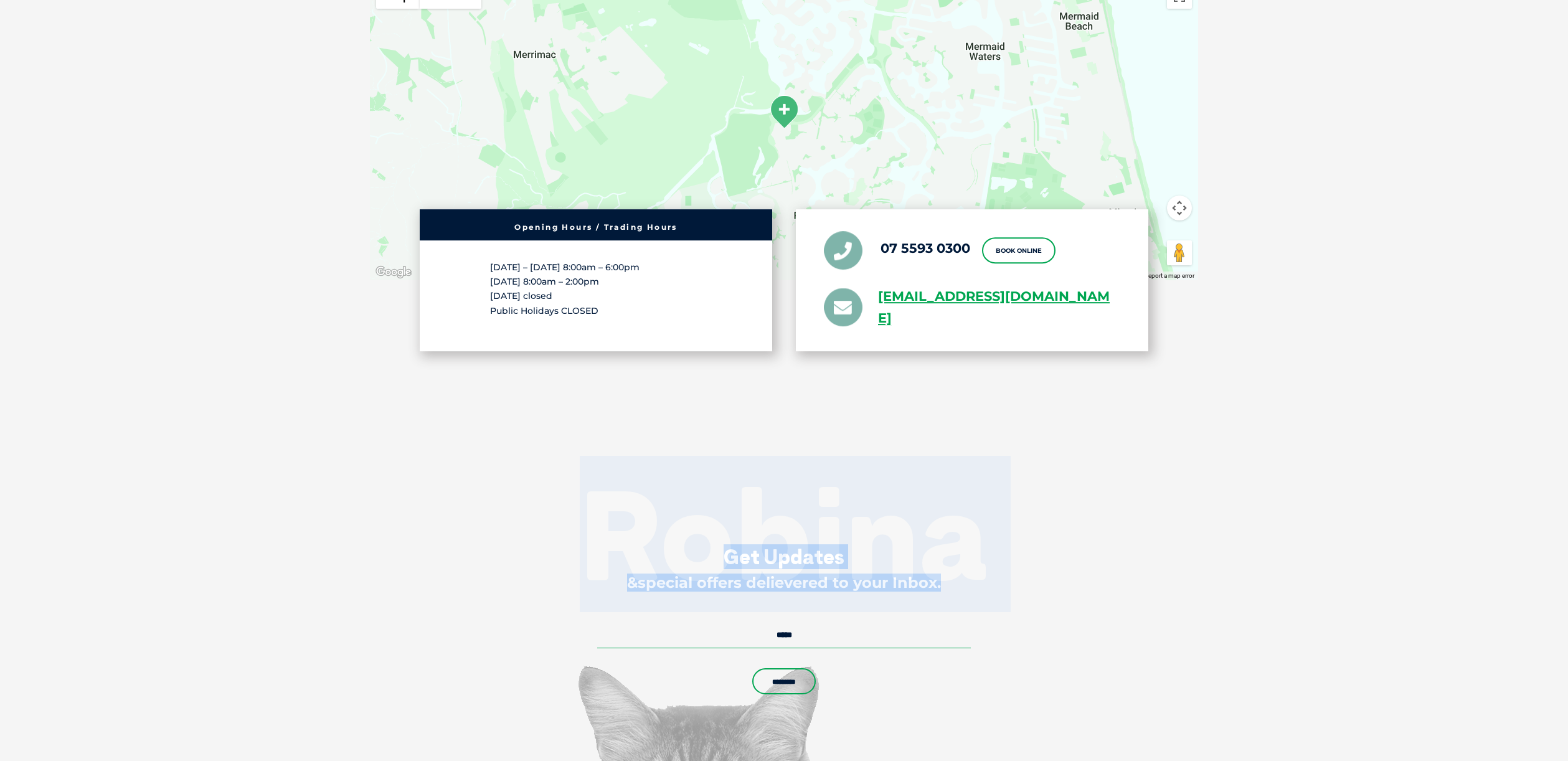
drag, startPoint x: 570, startPoint y: 555, endPoint x: 1055, endPoint y: 583, distance: 485.8
click at [1052, 584] on div "Robina Get Updates & special offers delievered to your Inbox. Email * Comments …" at bounding box center [784, 623] width 772 height 154
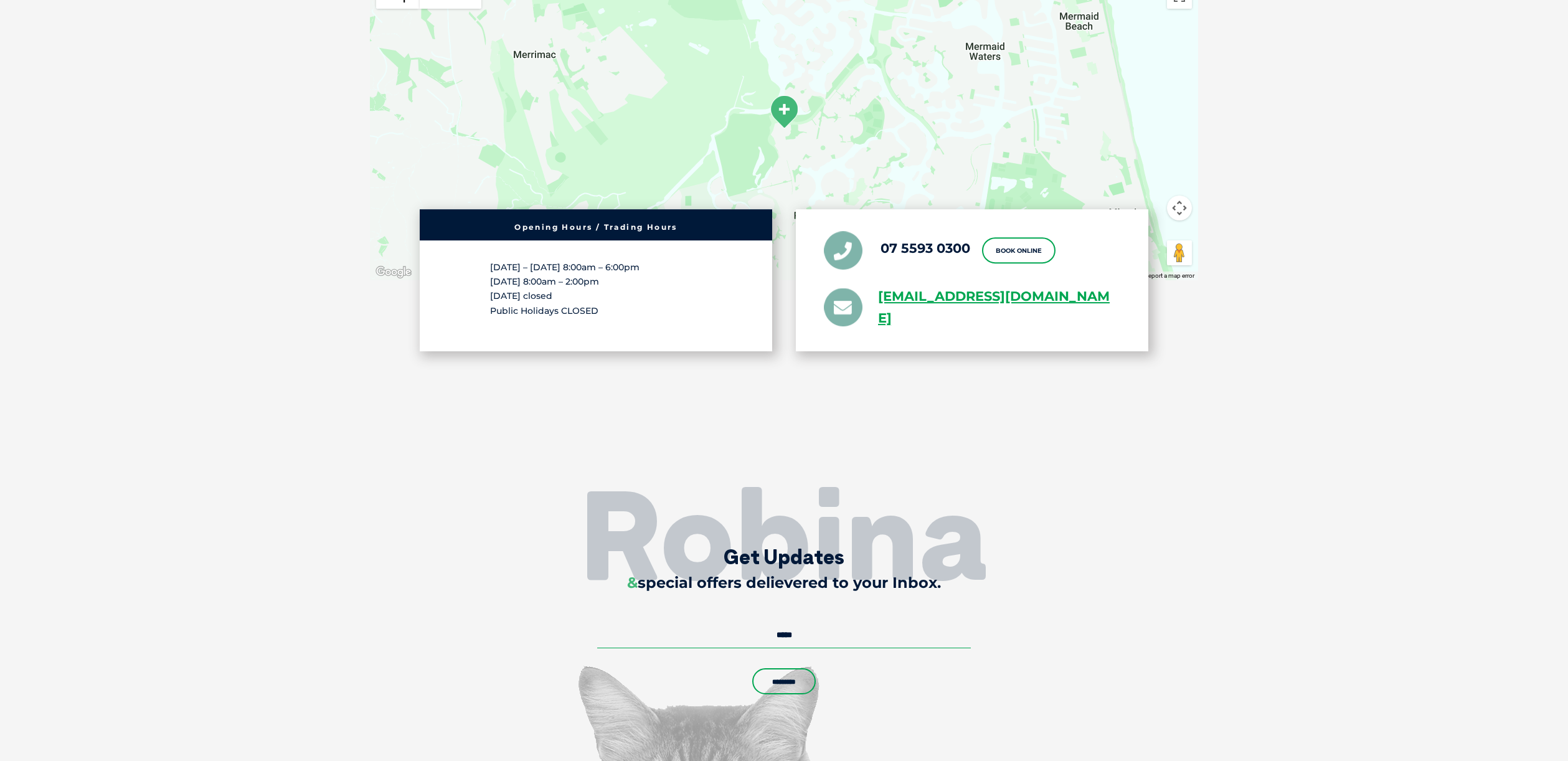
click at [1058, 582] on div "Robina Get Updates & special offers delievered to your Inbox. Email * Comments …" at bounding box center [784, 623] width 772 height 154
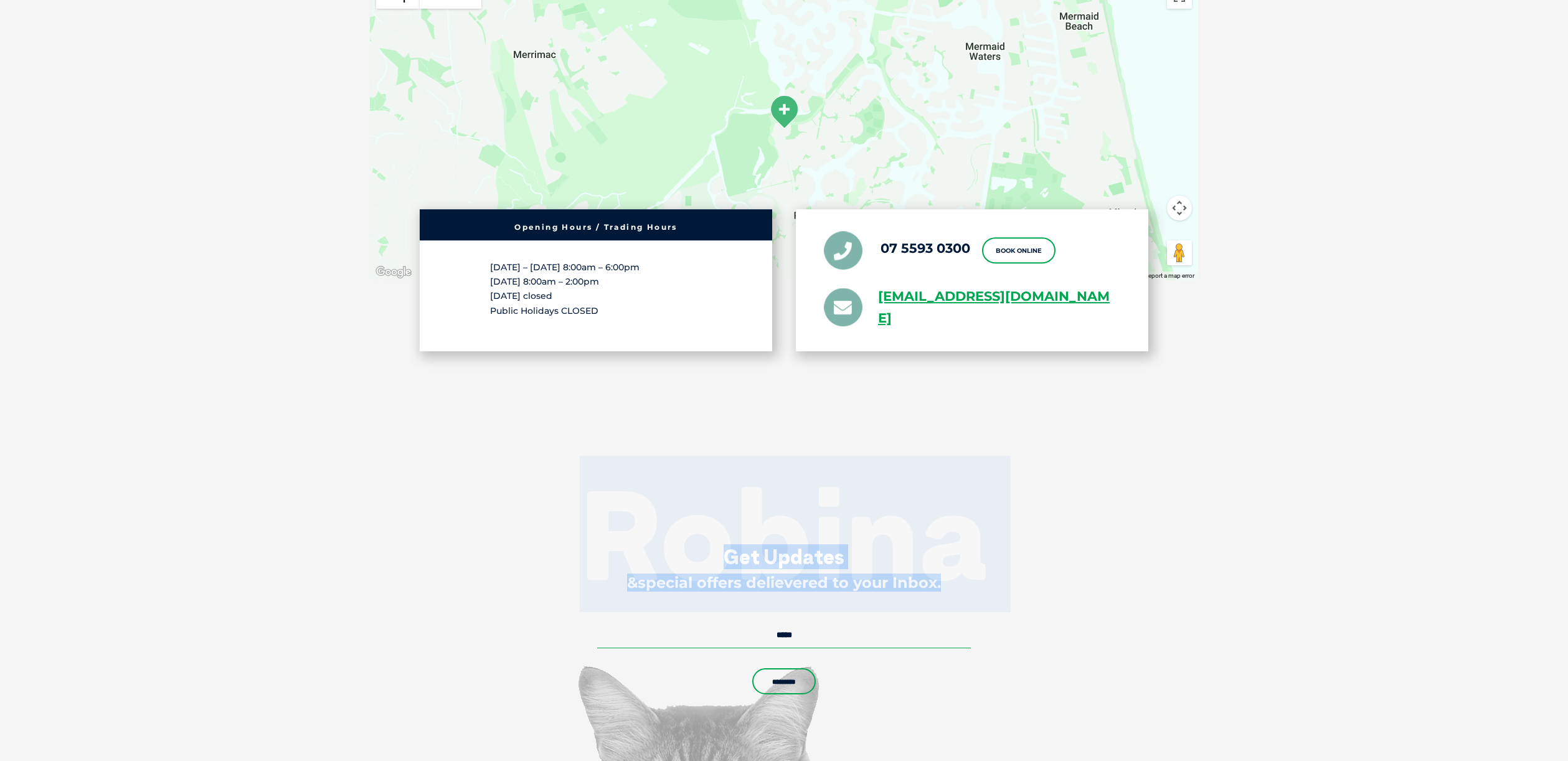
drag, startPoint x: 1045, startPoint y: 578, endPoint x: 524, endPoint y: 555, distance: 521.5
click at [524, 556] on div "Robina Get Updates & special offers delievered to your Inbox. Email * Comments …" at bounding box center [784, 623] width 772 height 154
